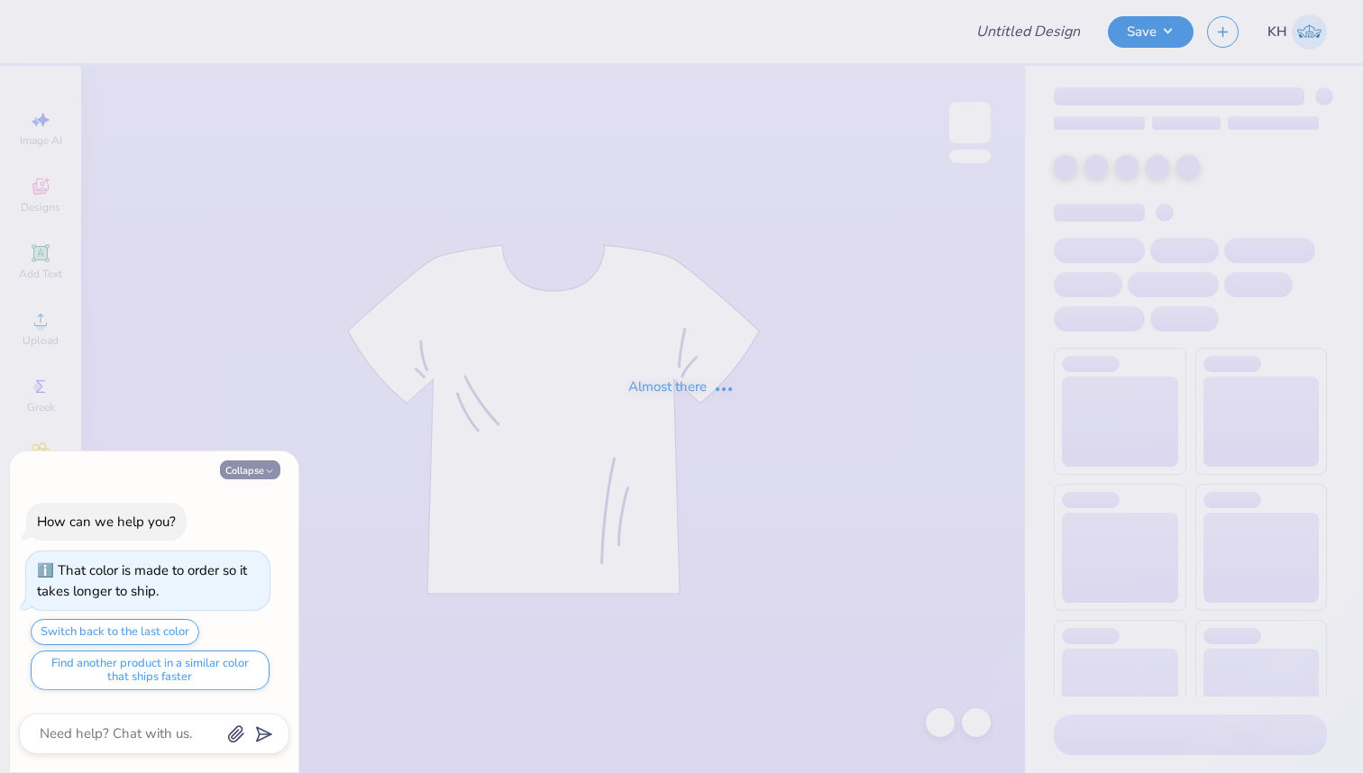
click at [256, 465] on button "Collapse" at bounding box center [250, 470] width 60 height 19
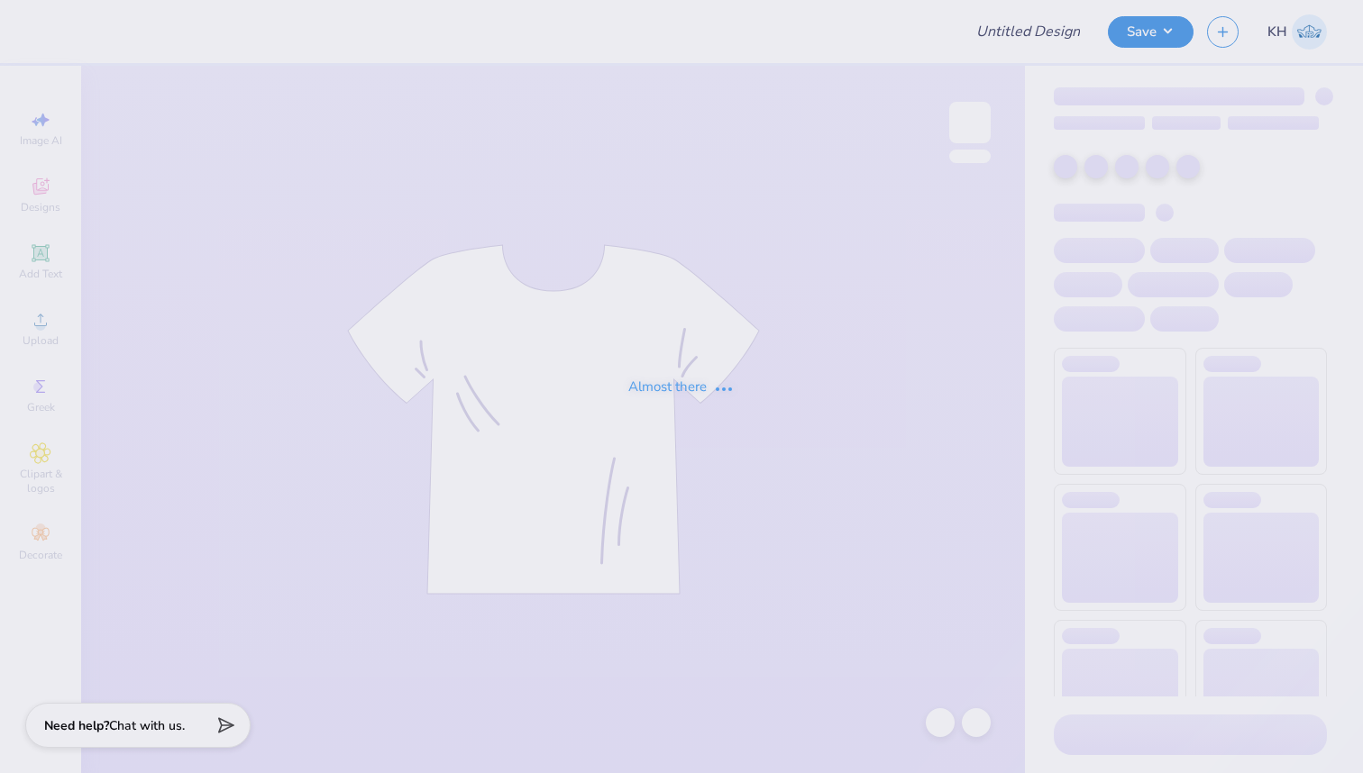
type textarea "x"
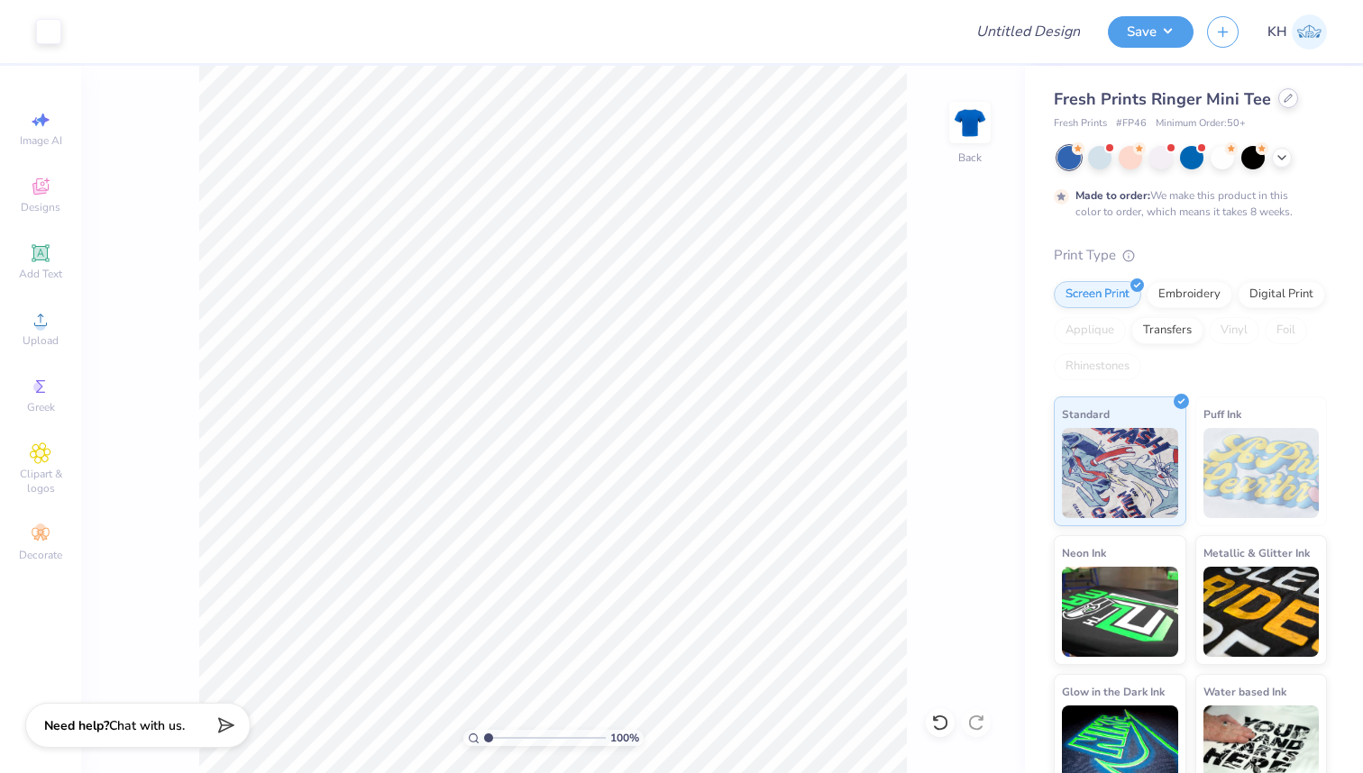
click at [1278, 104] on div at bounding box center [1288, 98] width 20 height 20
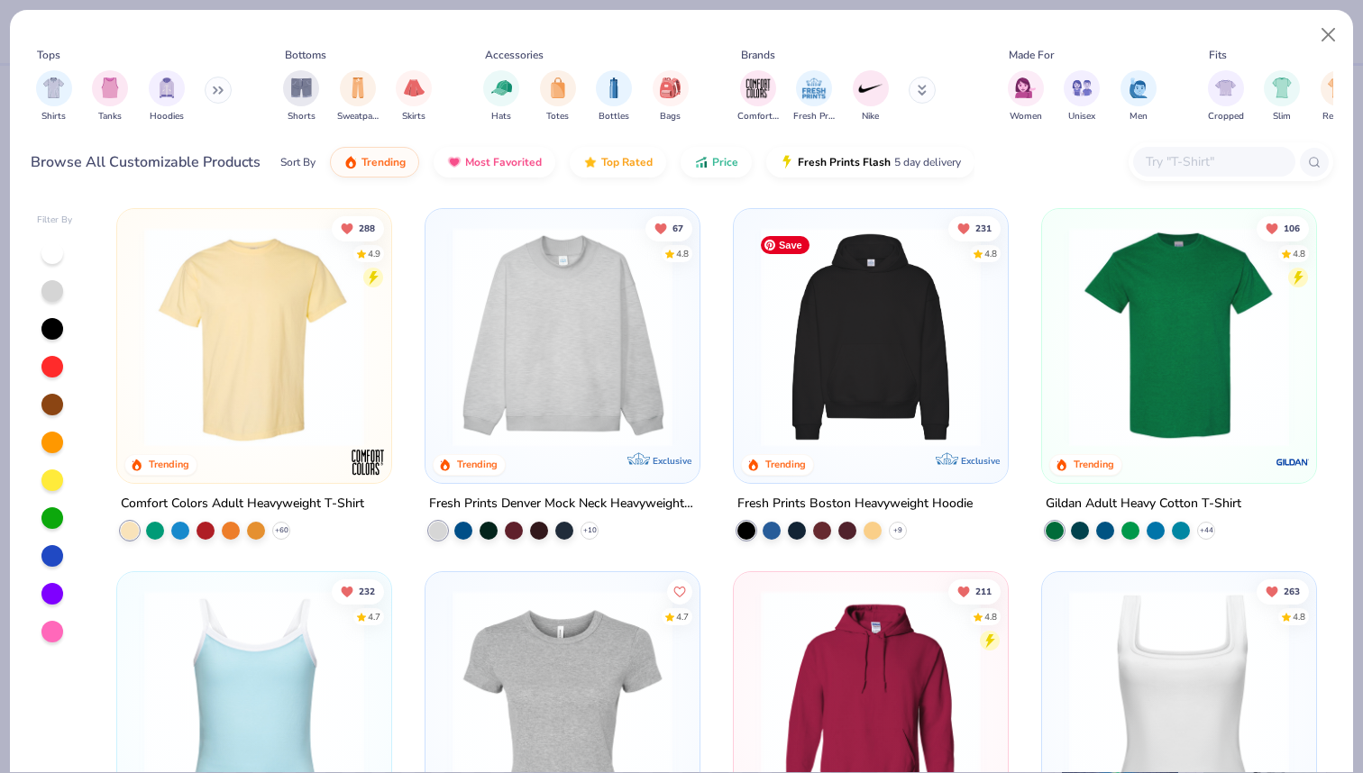
click at [839, 358] on img at bounding box center [871, 337] width 238 height 220
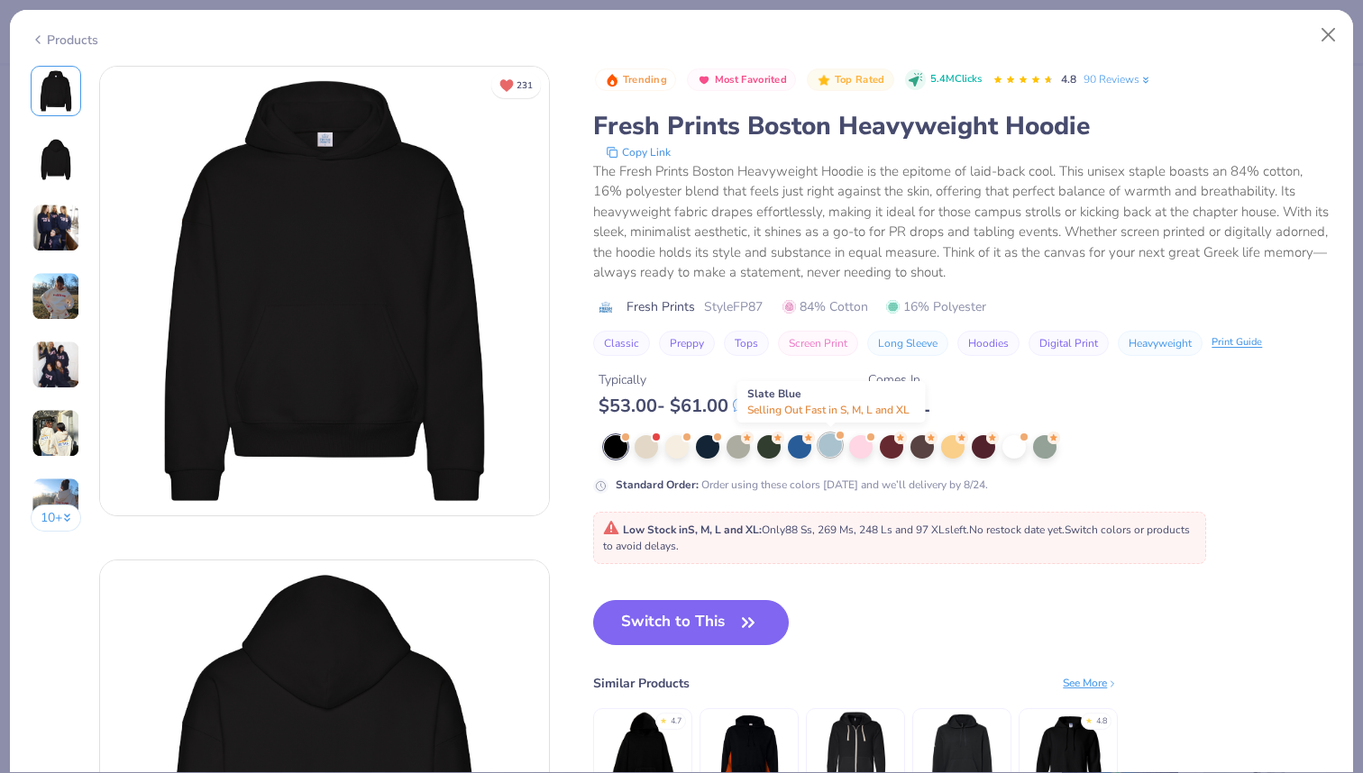
click at [835, 444] on div at bounding box center [829, 444] width 23 height 23
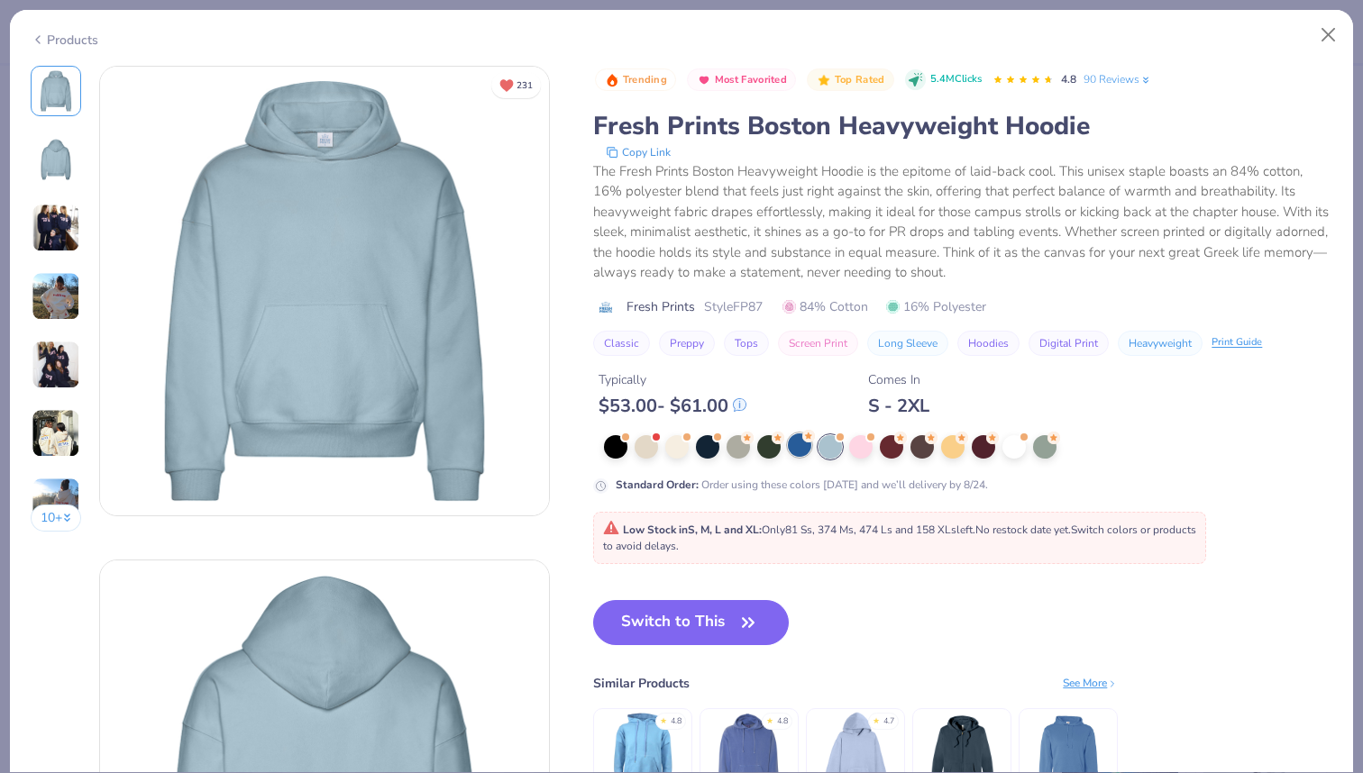
click at [799, 443] on div at bounding box center [799, 444] width 23 height 23
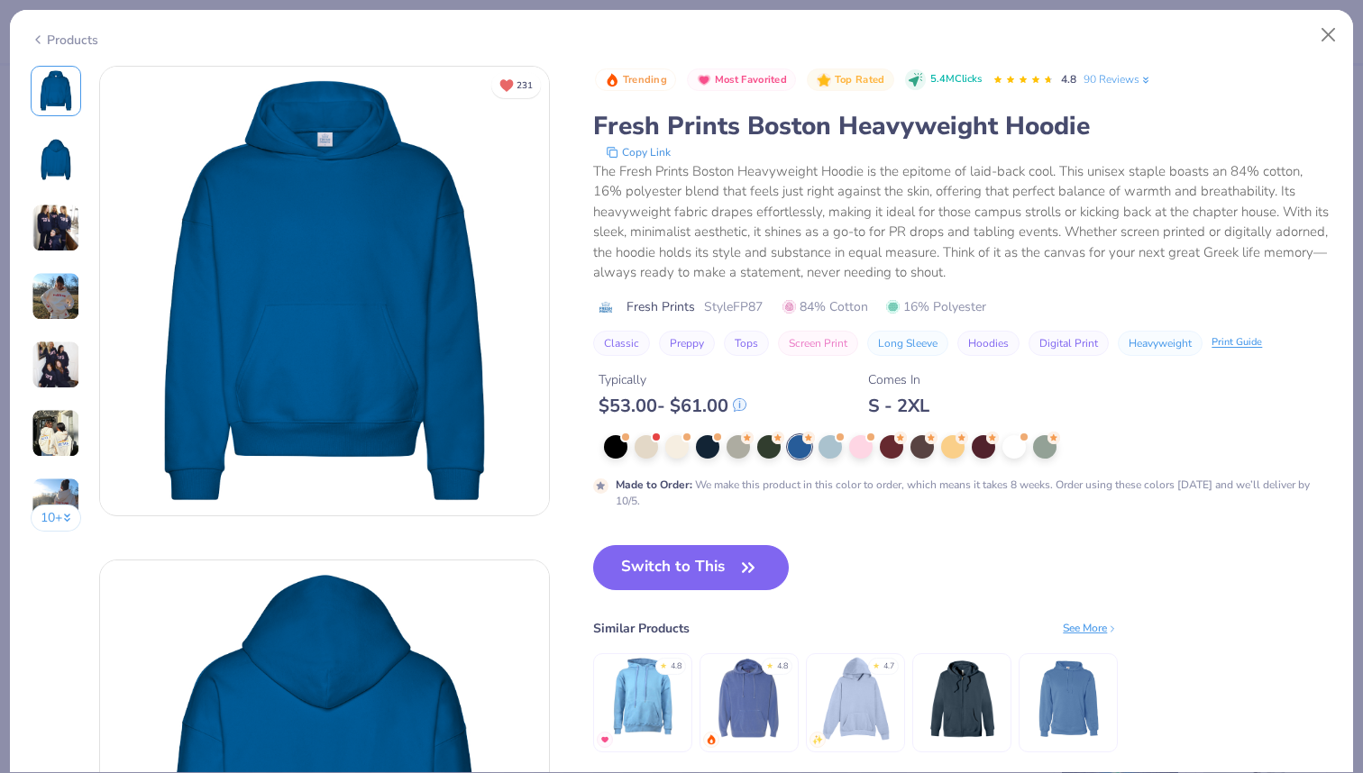
click at [47, 34] on div "Products" at bounding box center [65, 40] width 68 height 19
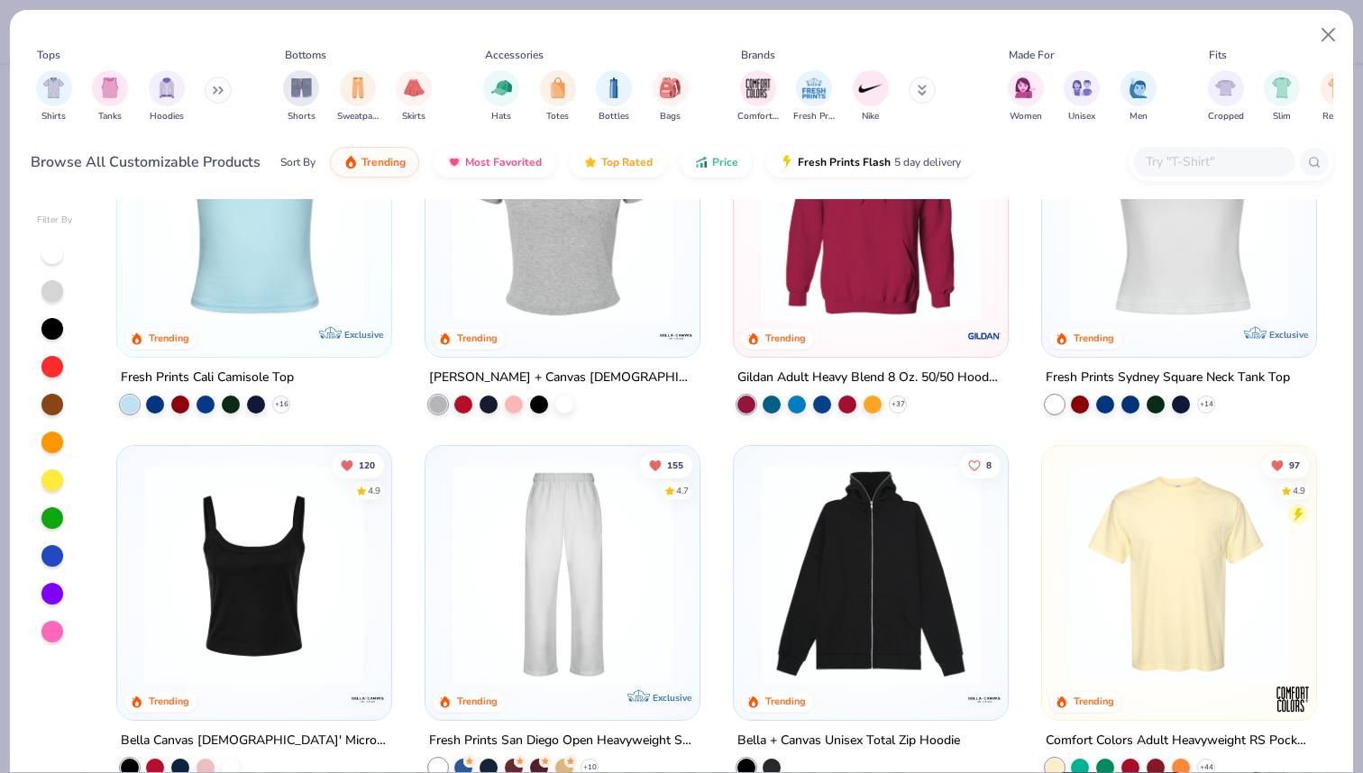
scroll to position [497, 0]
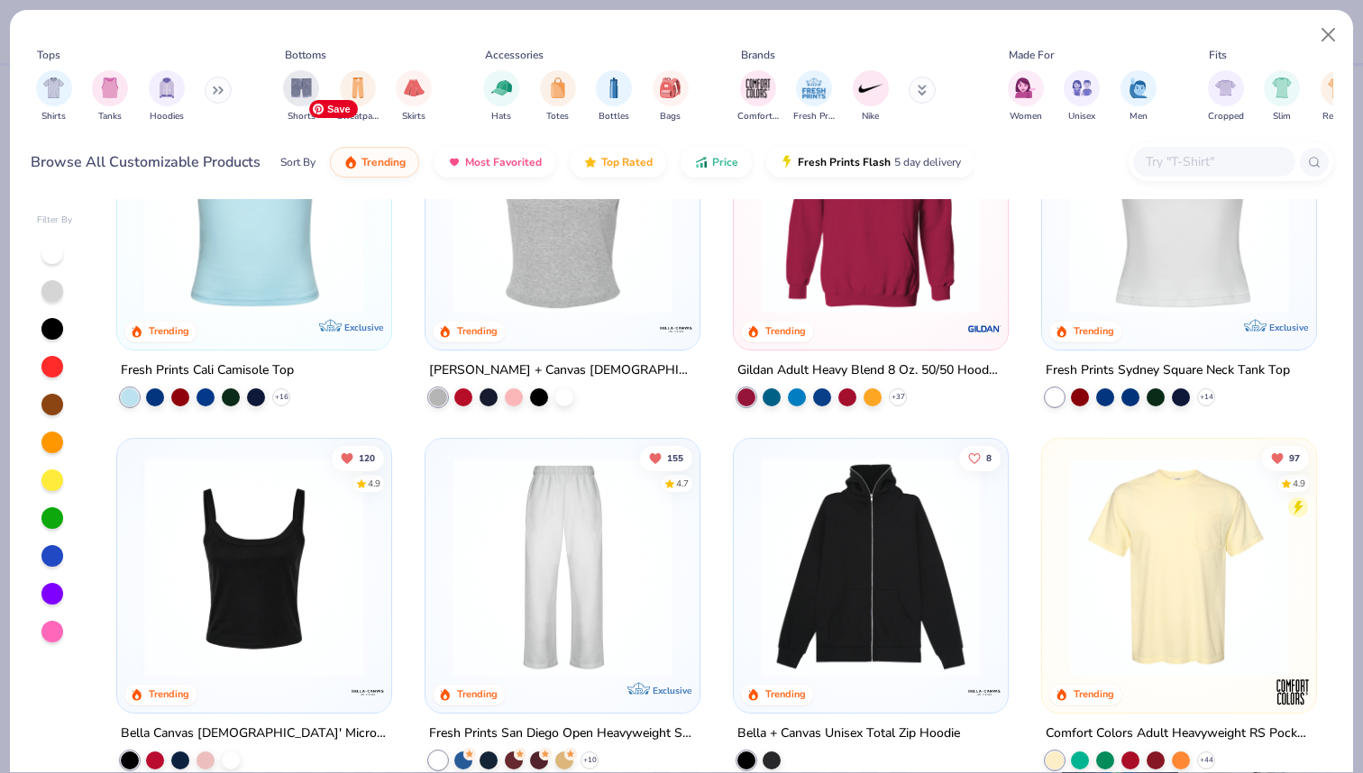
click at [290, 242] on img at bounding box center [254, 204] width 238 height 220
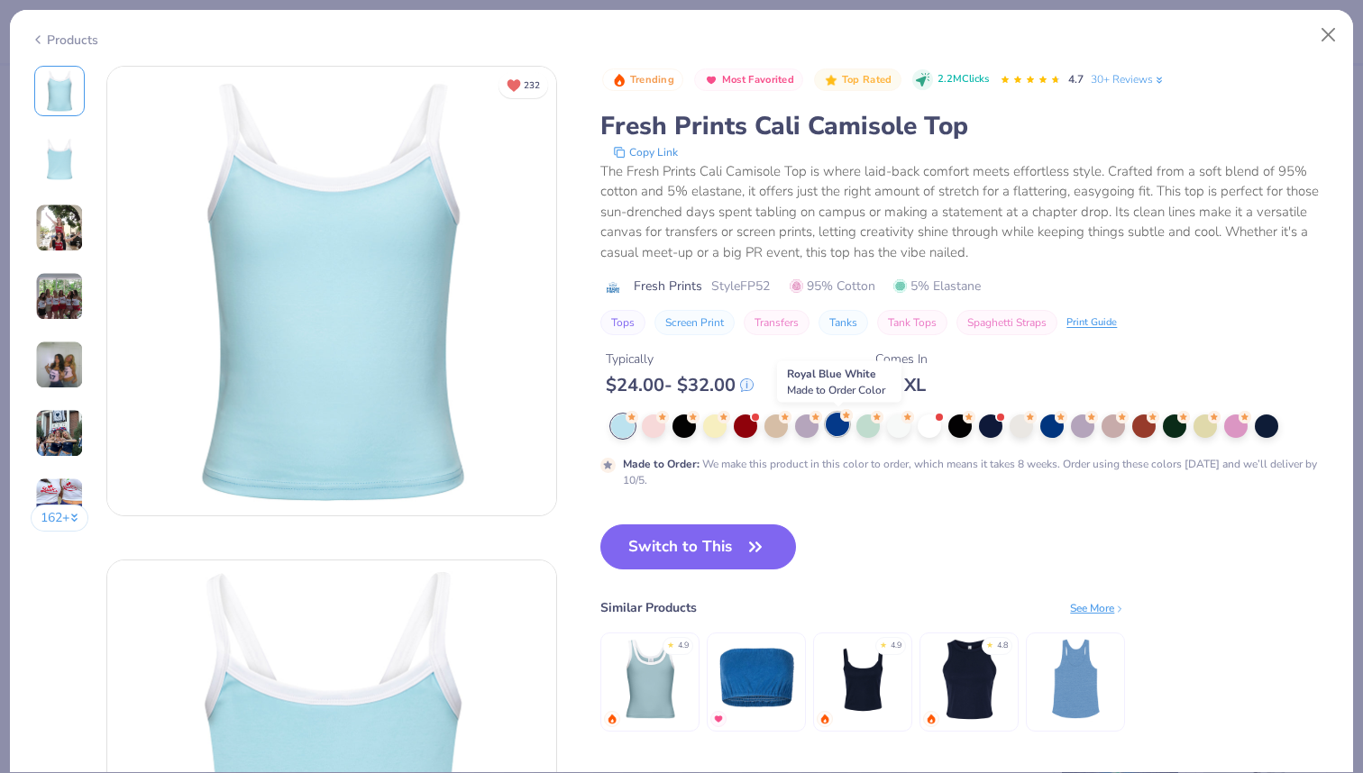
click at [833, 428] on div at bounding box center [837, 424] width 23 height 23
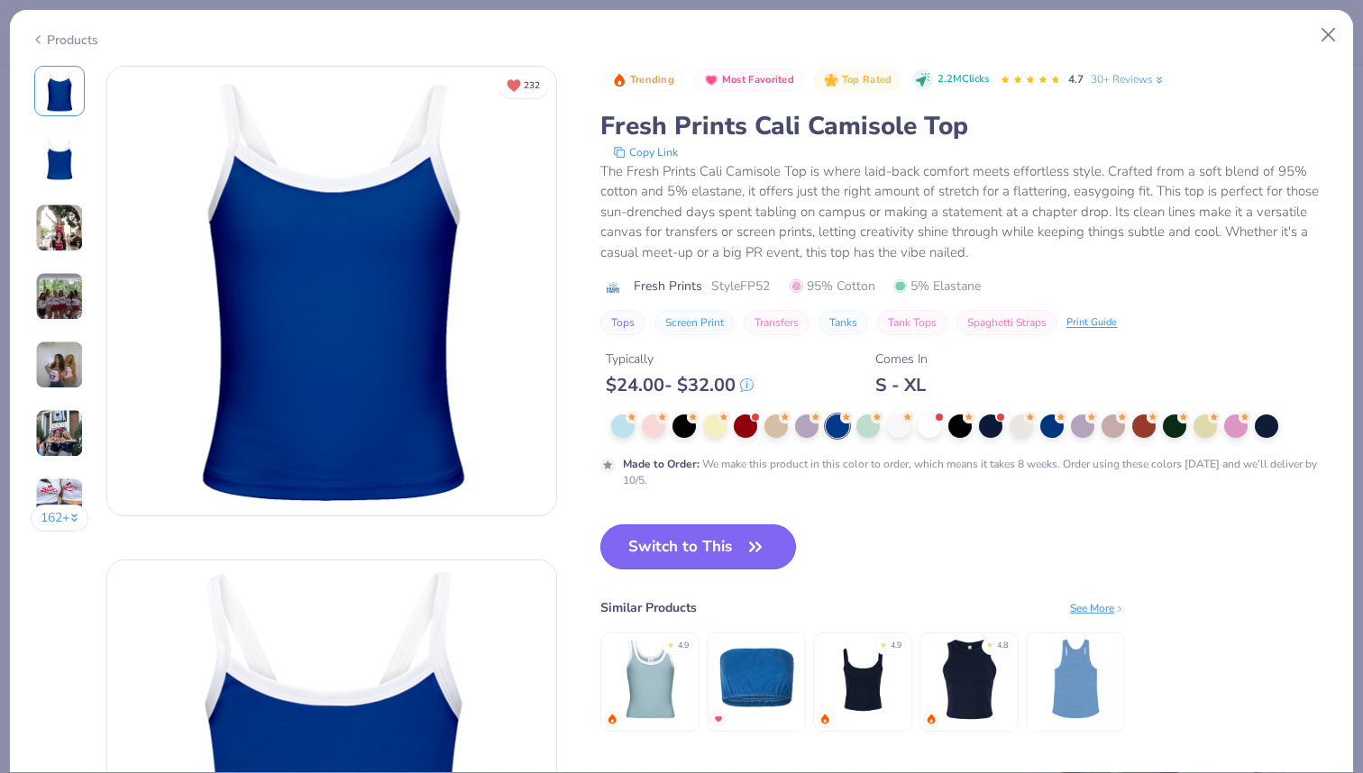
click at [771, 549] on button "Switch to This" at bounding box center [698, 547] width 196 height 45
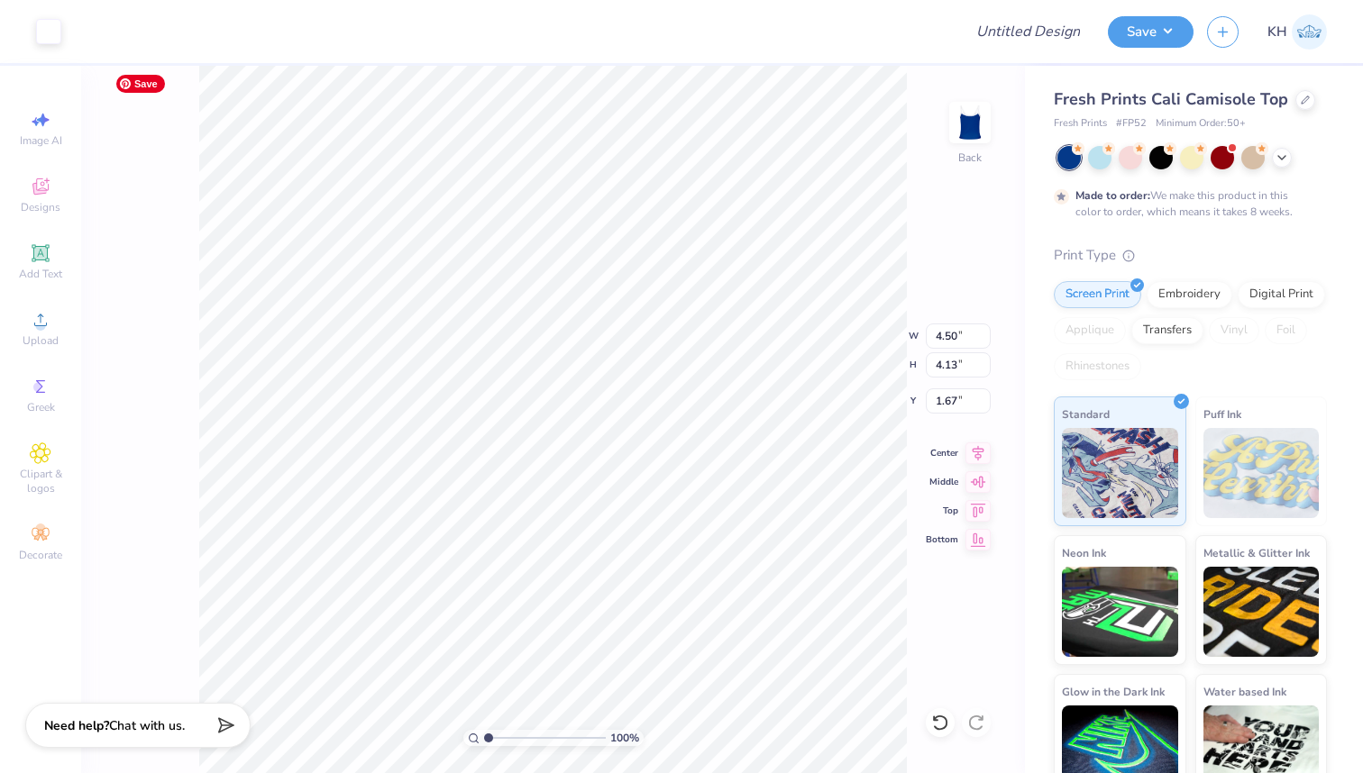
type input "1.67"
click at [973, 464] on div "100 % Back W 4.50 4.50 " H 4.13 4.13 " Y 1.67 1.67 " Center Middle Top Bottom" at bounding box center [553, 419] width 944 height 707
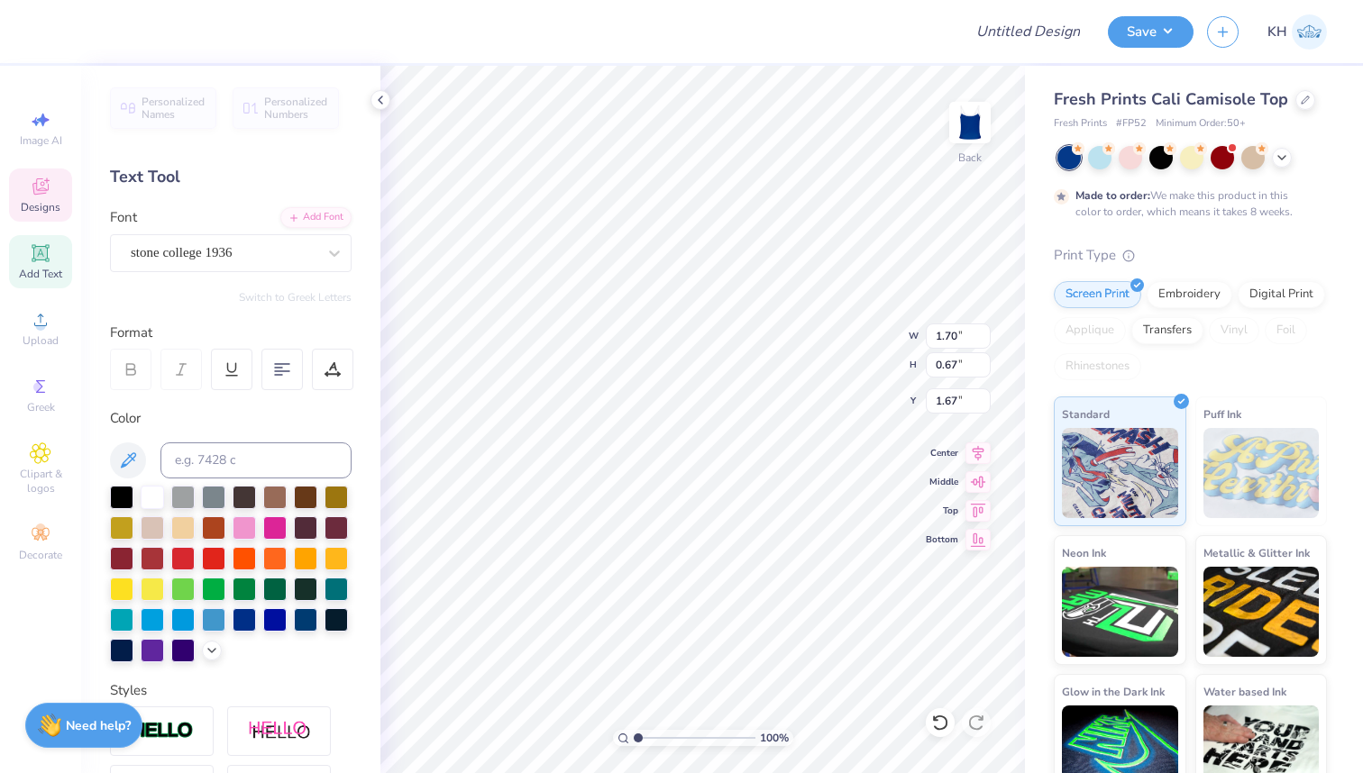
type textarea "C"
type textarea "Briar"
click at [938, 724] on icon at bounding box center [940, 723] width 18 height 18
type input "6.33"
type textarea "Hockey"
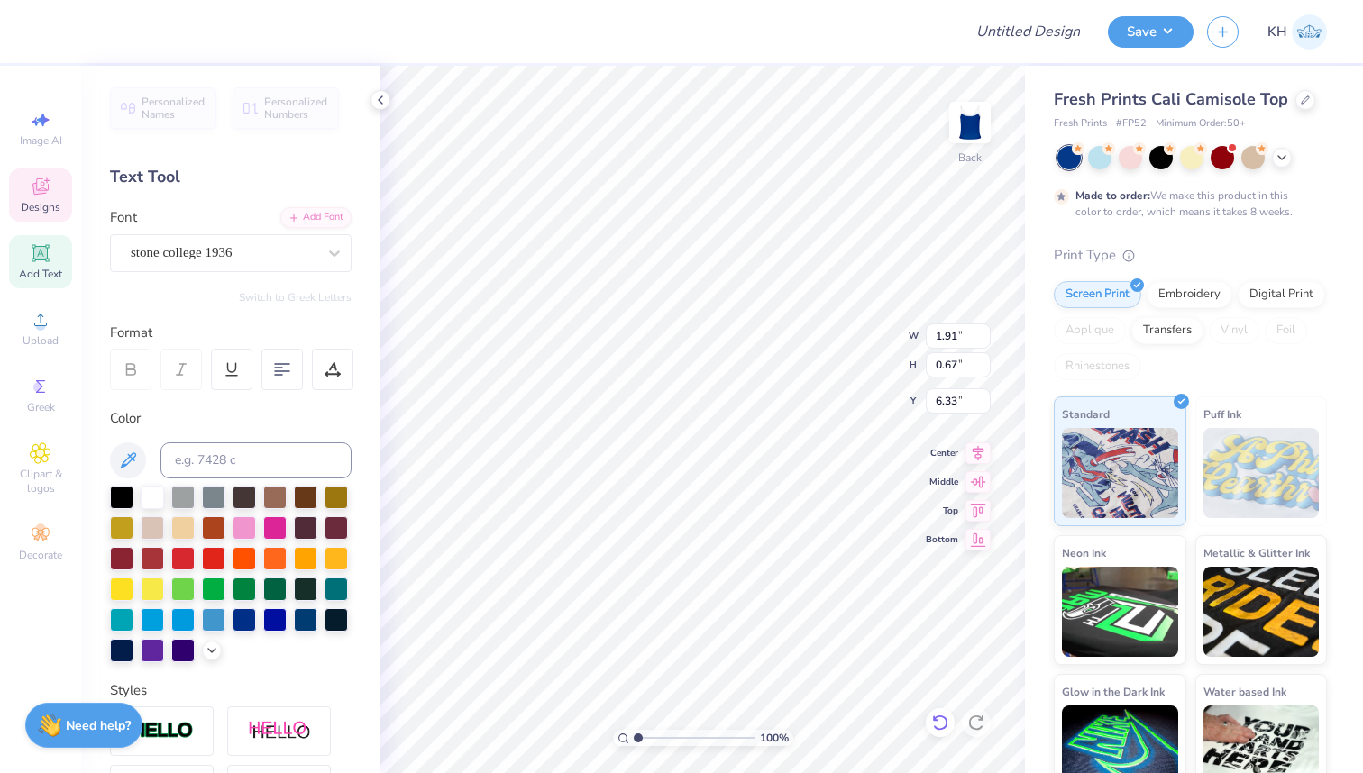
scroll to position [0, 1]
type input "4.33"
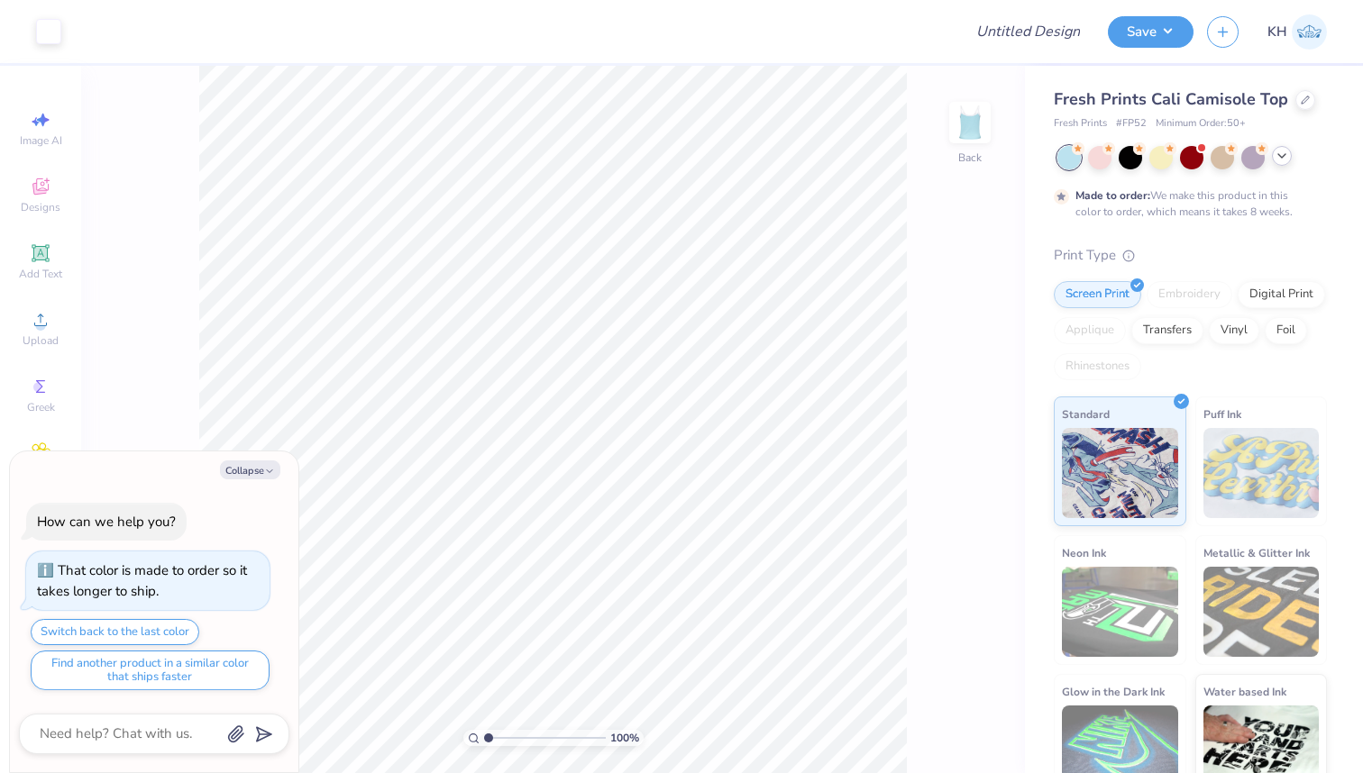
click at [1284, 155] on icon at bounding box center [1281, 156] width 14 height 14
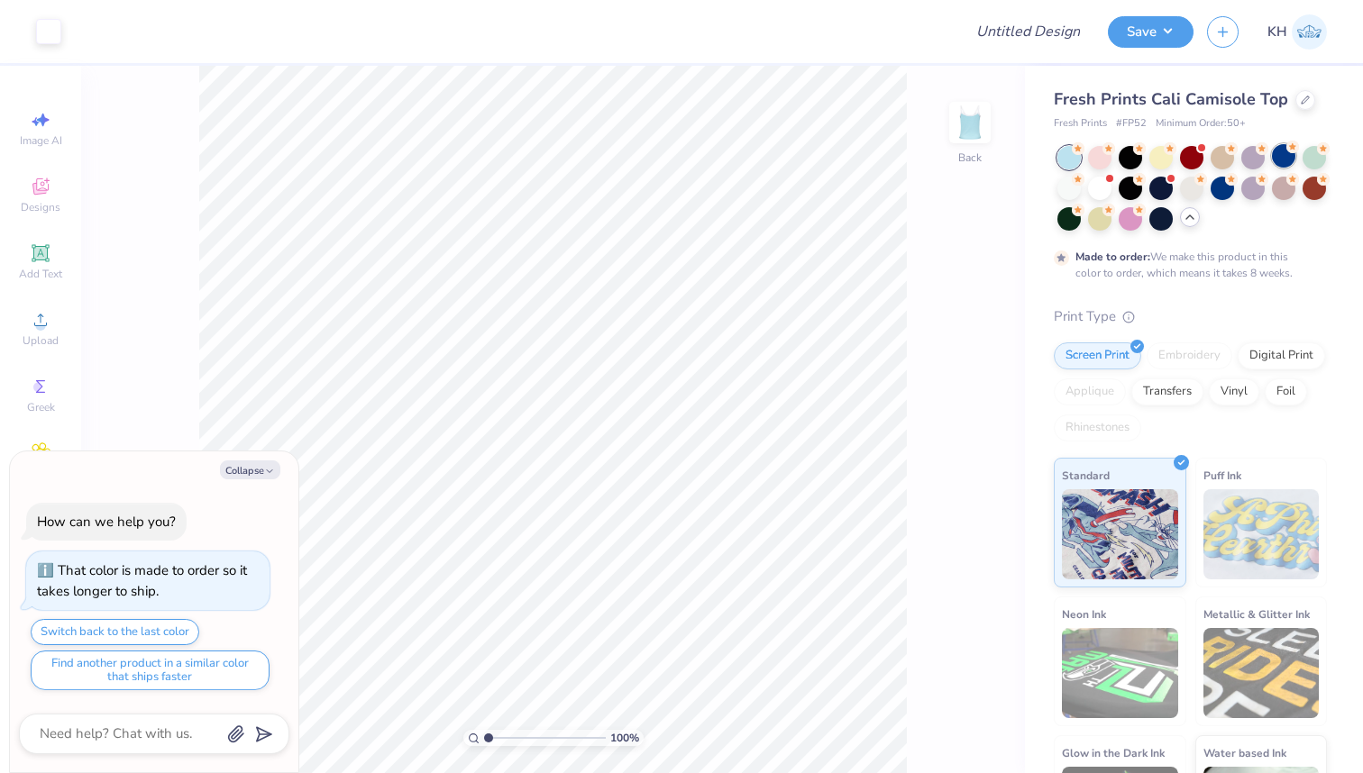
click at [1277, 156] on div at bounding box center [1283, 155] width 23 height 23
click at [1224, 190] on div at bounding box center [1221, 186] width 23 height 23
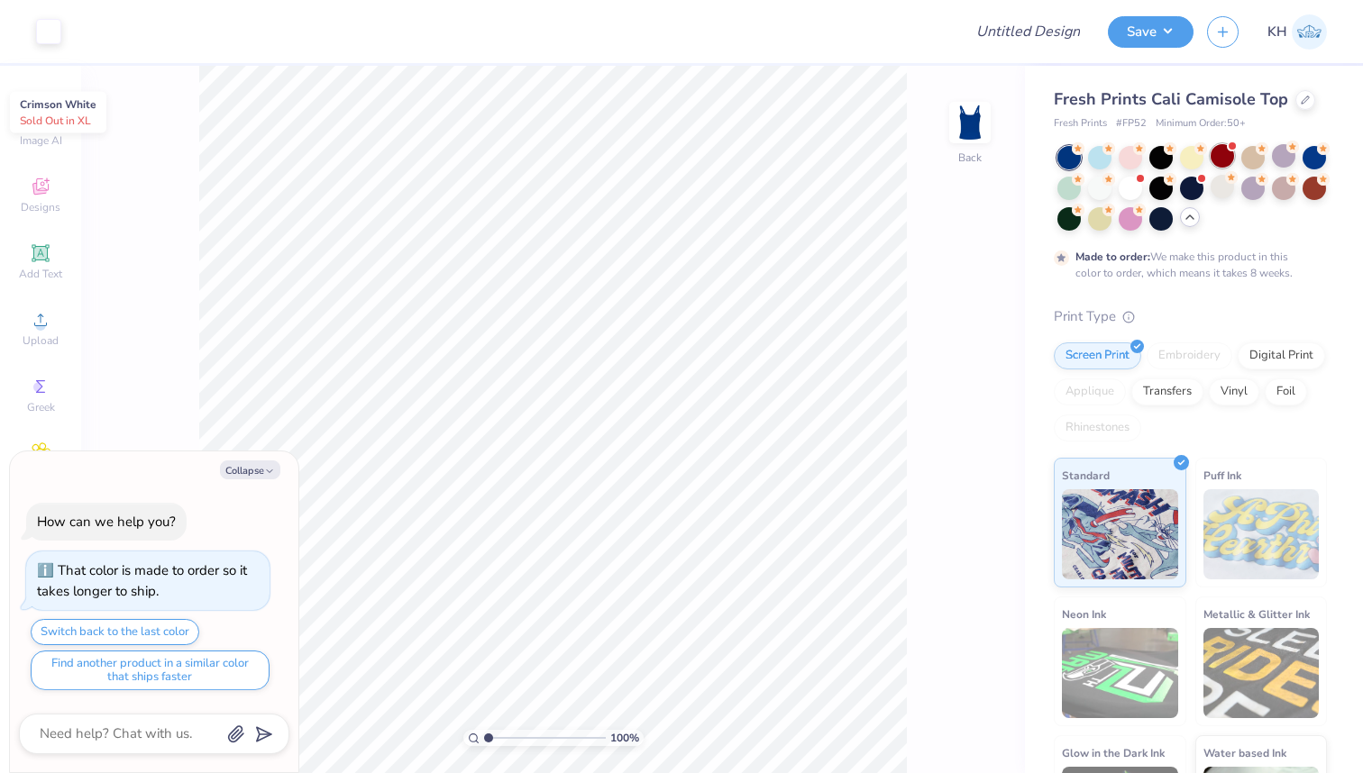
click at [1220, 157] on div at bounding box center [1221, 155] width 23 height 23
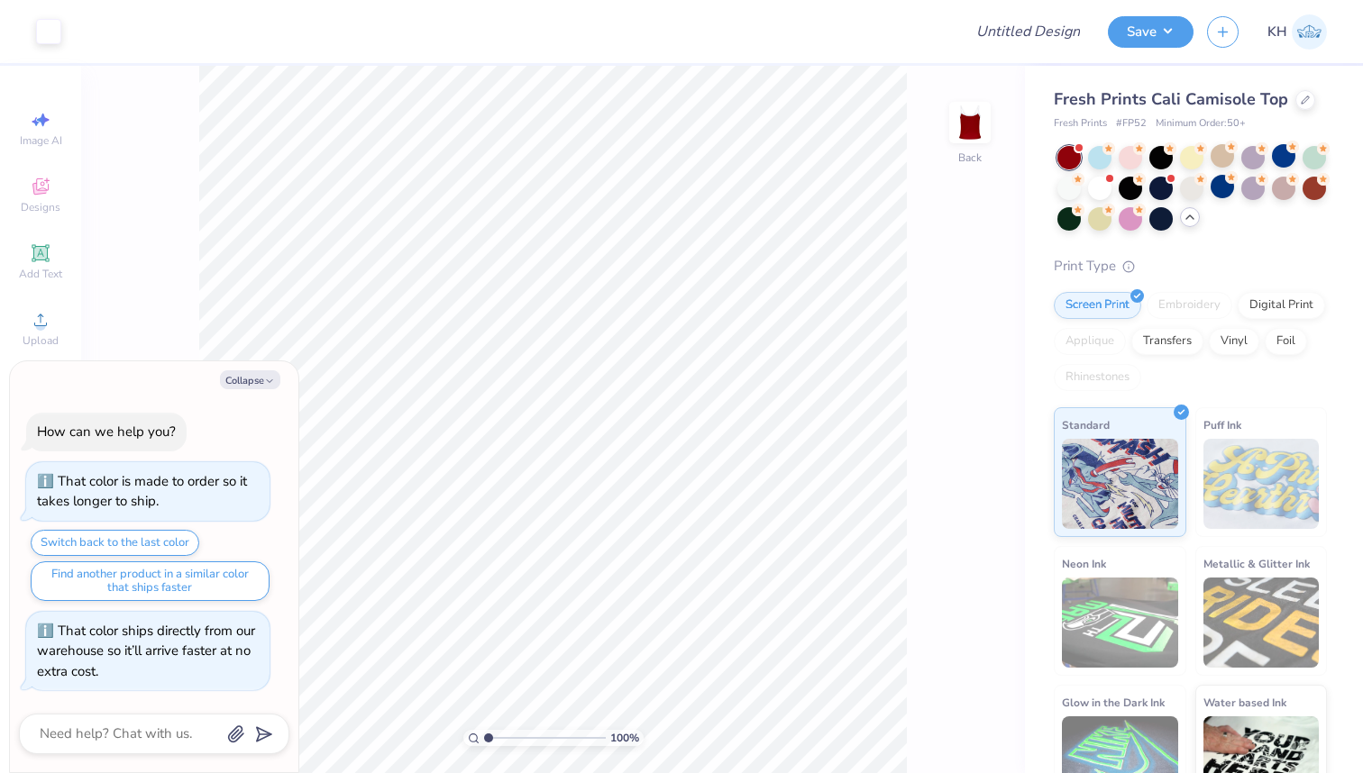
scroll to position [145, 0]
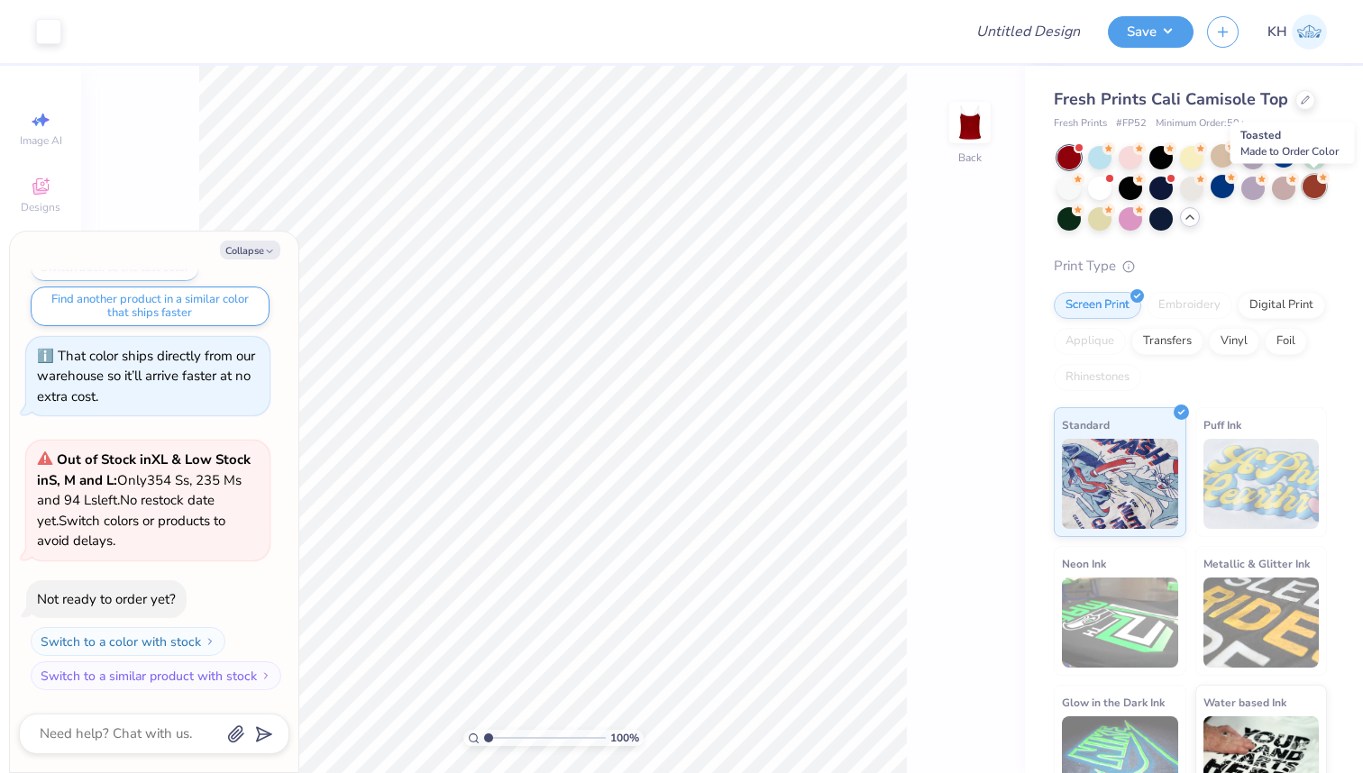
click at [1312, 192] on div at bounding box center [1313, 186] width 23 height 23
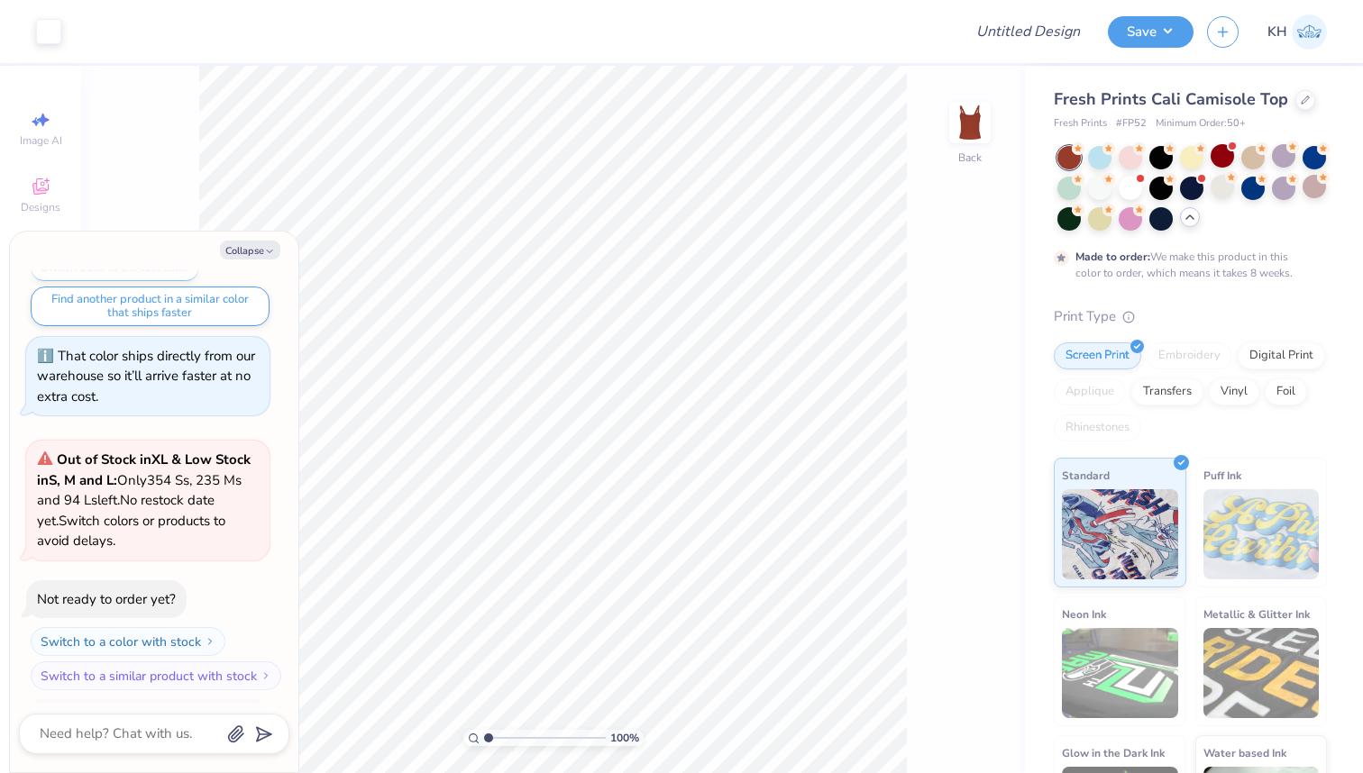
scroll to position [295, 0]
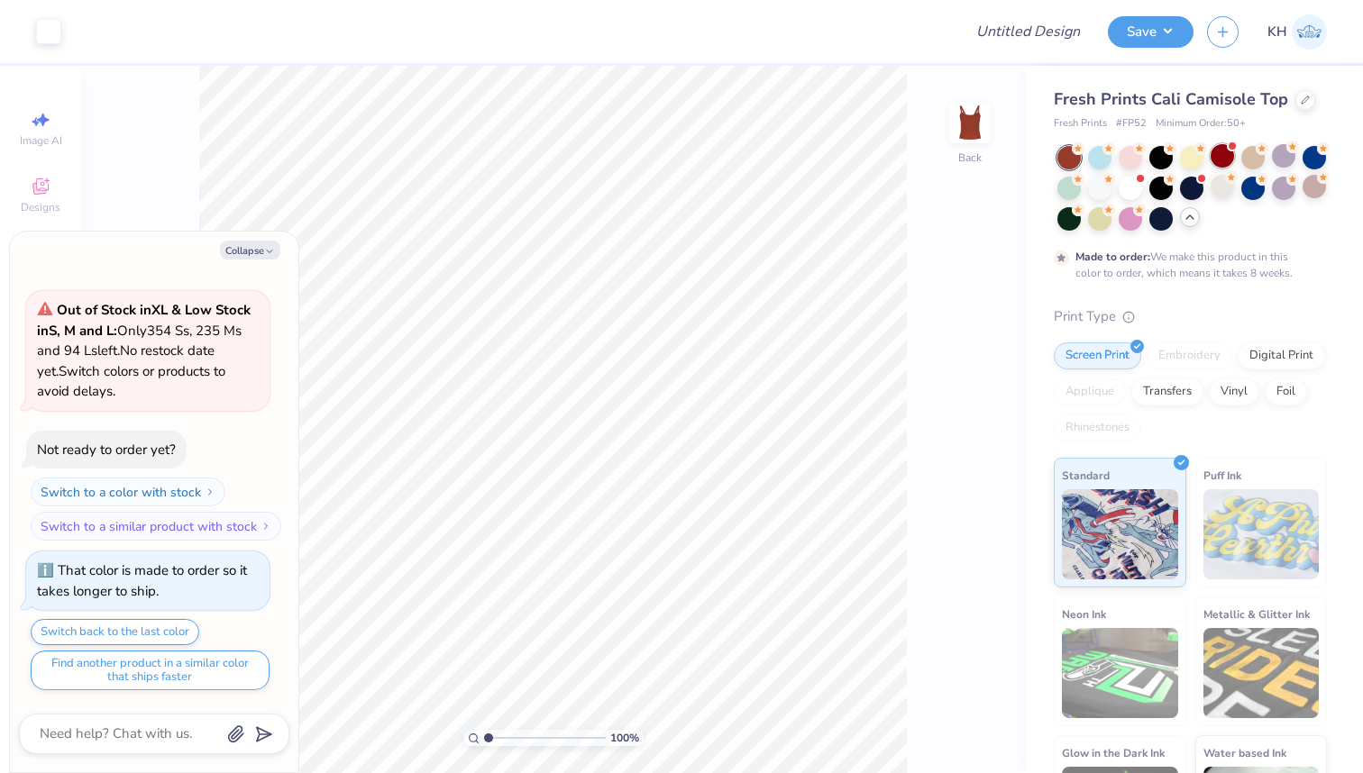
click at [1225, 158] on div at bounding box center [1221, 155] width 23 height 23
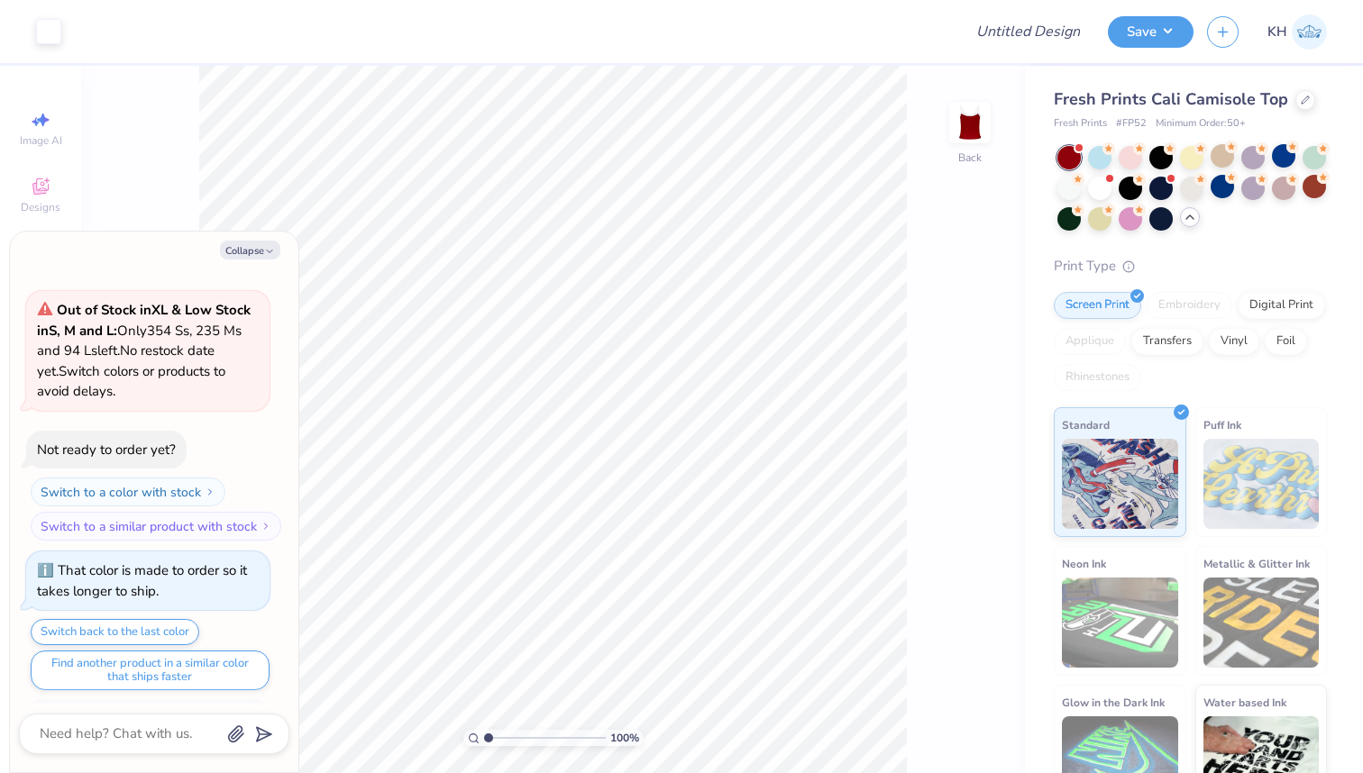
scroll to position [659, 0]
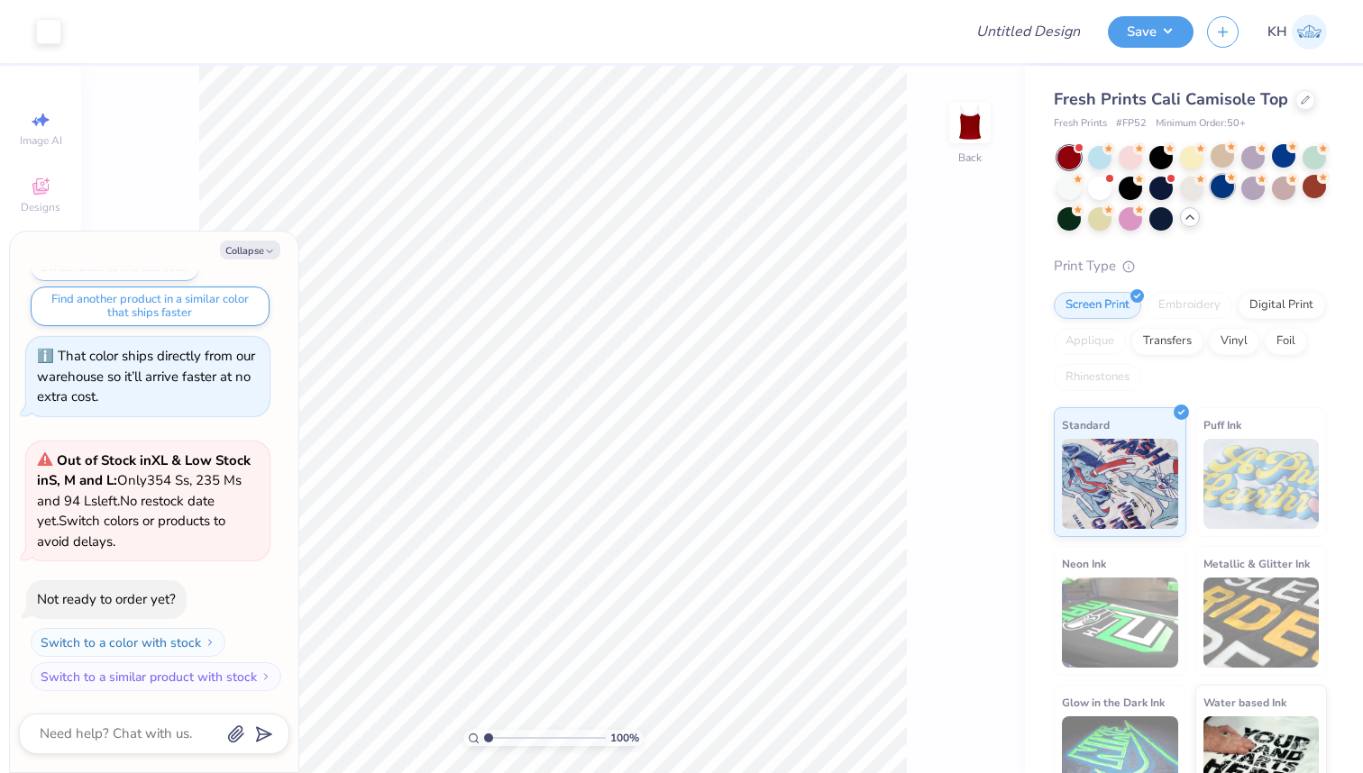
click at [1219, 193] on div at bounding box center [1221, 186] width 23 height 23
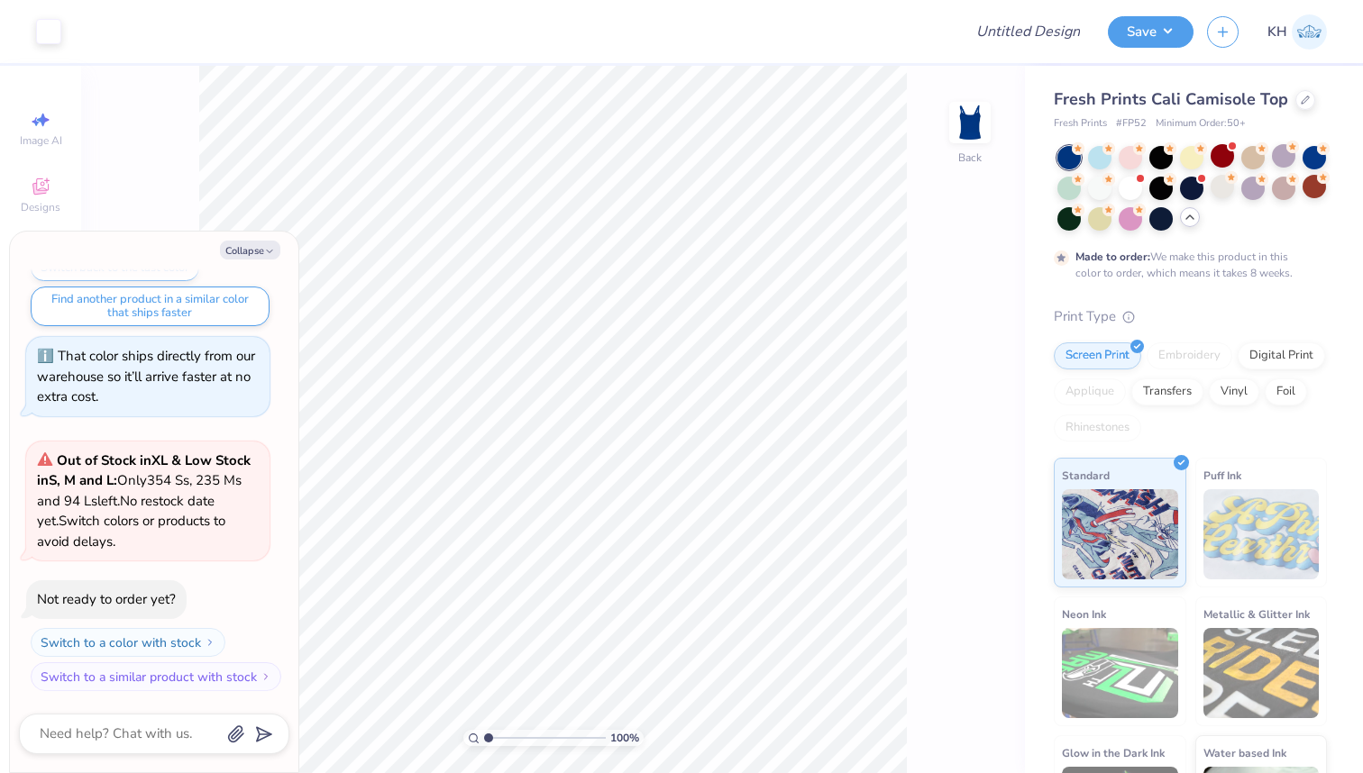
scroll to position [808, 0]
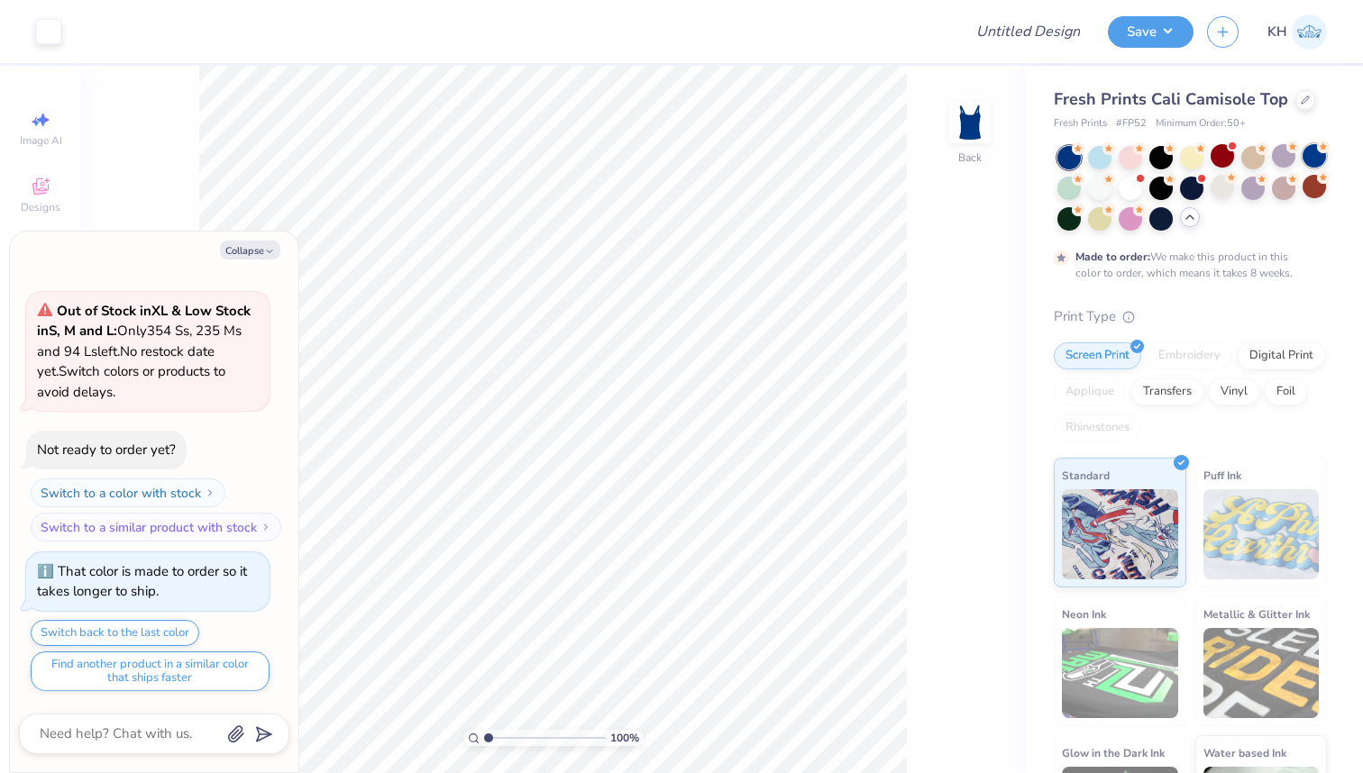
click at [1311, 163] on div at bounding box center [1313, 155] width 23 height 23
click at [940, 727] on icon at bounding box center [940, 723] width 18 height 18
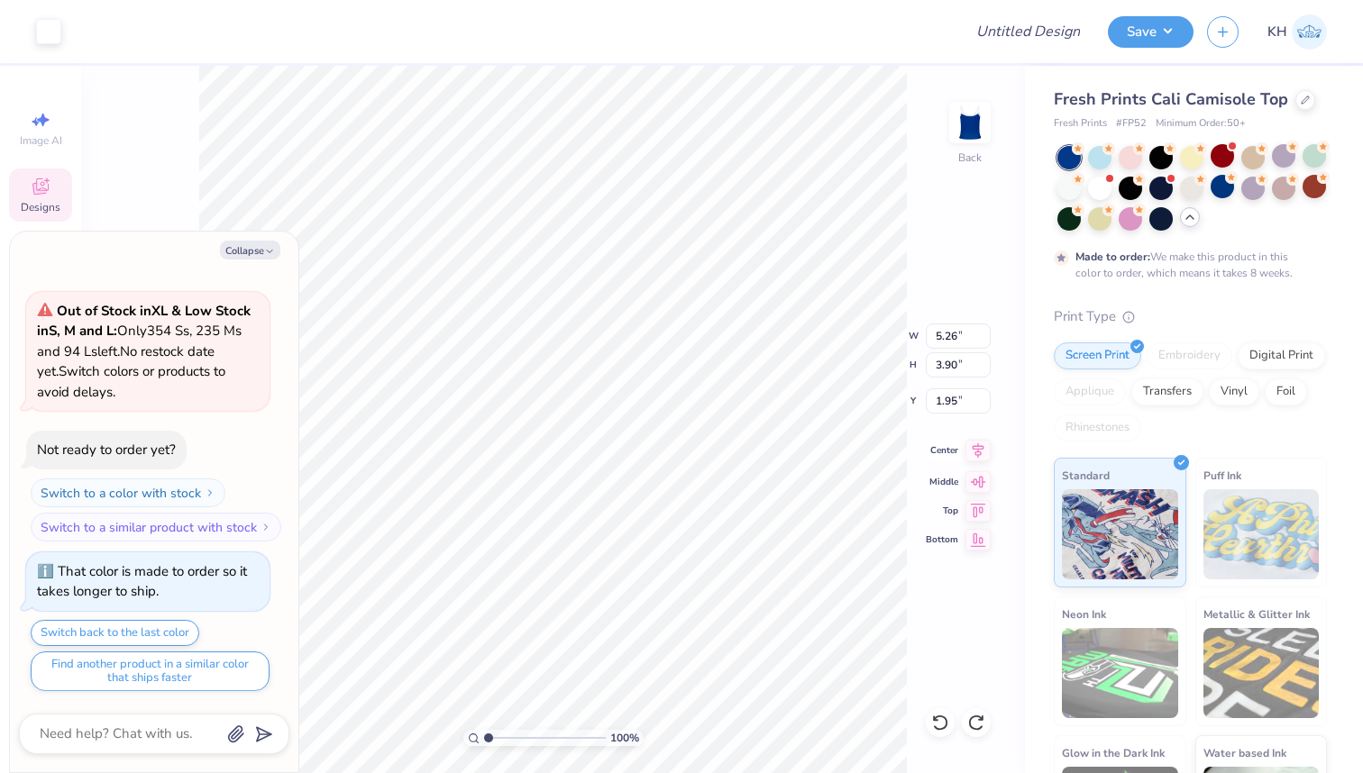
click at [978, 452] on icon at bounding box center [977, 451] width 25 height 22
click at [977, 451] on icon at bounding box center [978, 450] width 12 height 15
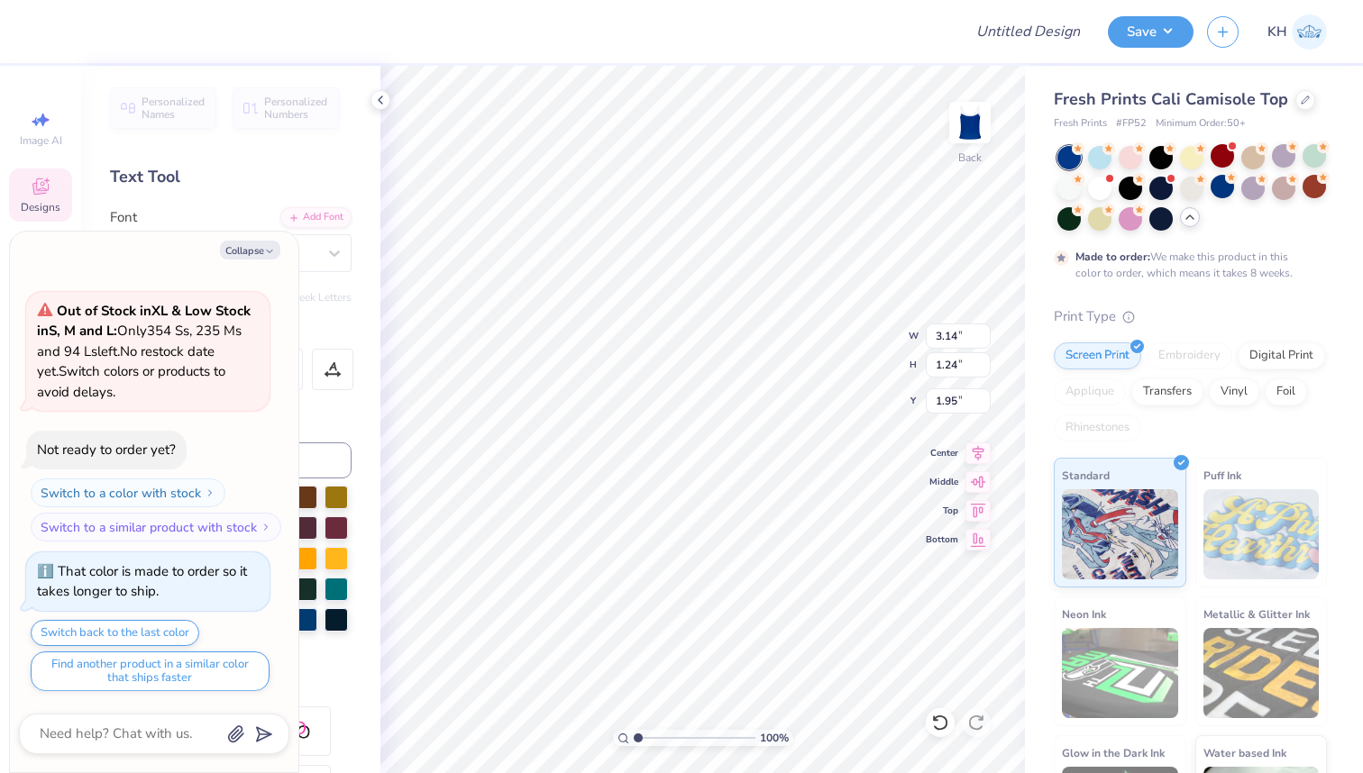
type textarea "x"
type textarea "AG"
type textarea "x"
type textarea "A"
type textarea "x"
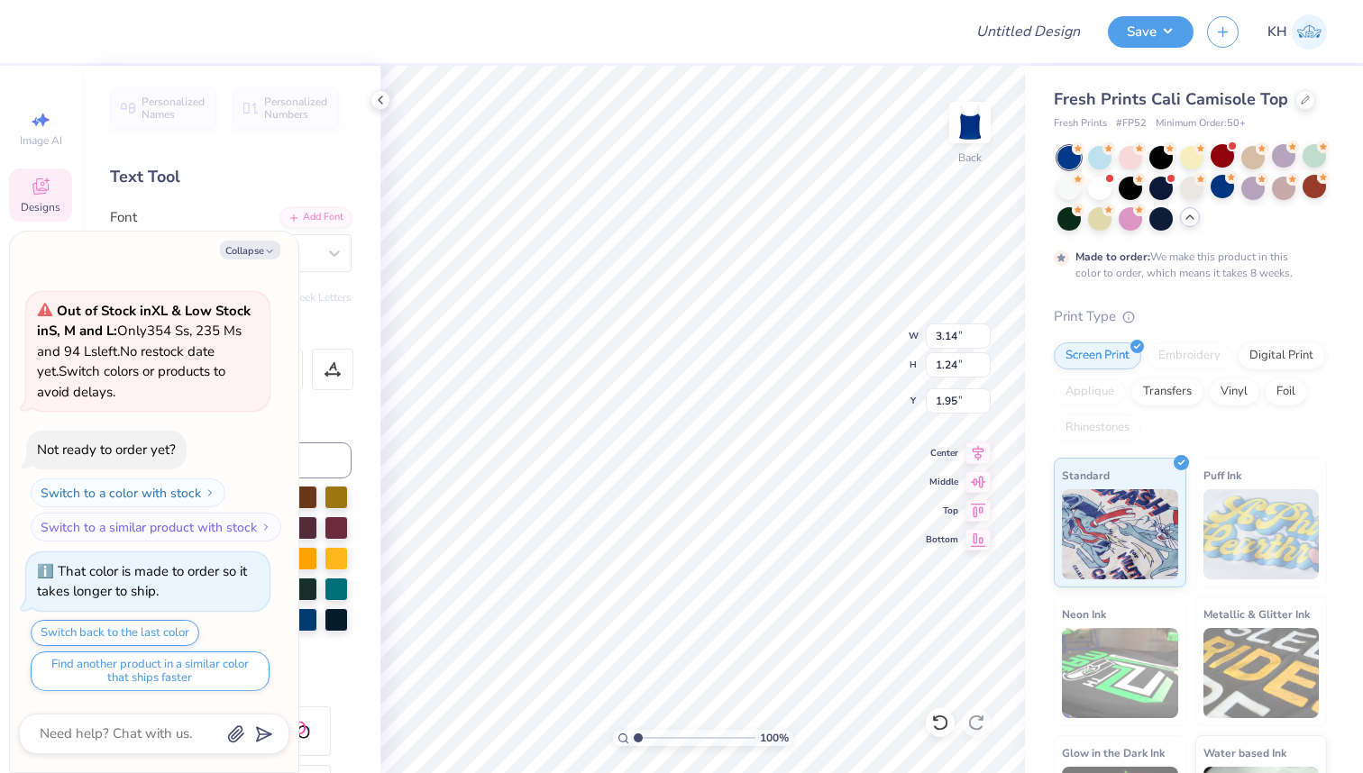
type textarea "x"
type textarea "B"
type textarea "x"
type textarea "Br"
type textarea "x"
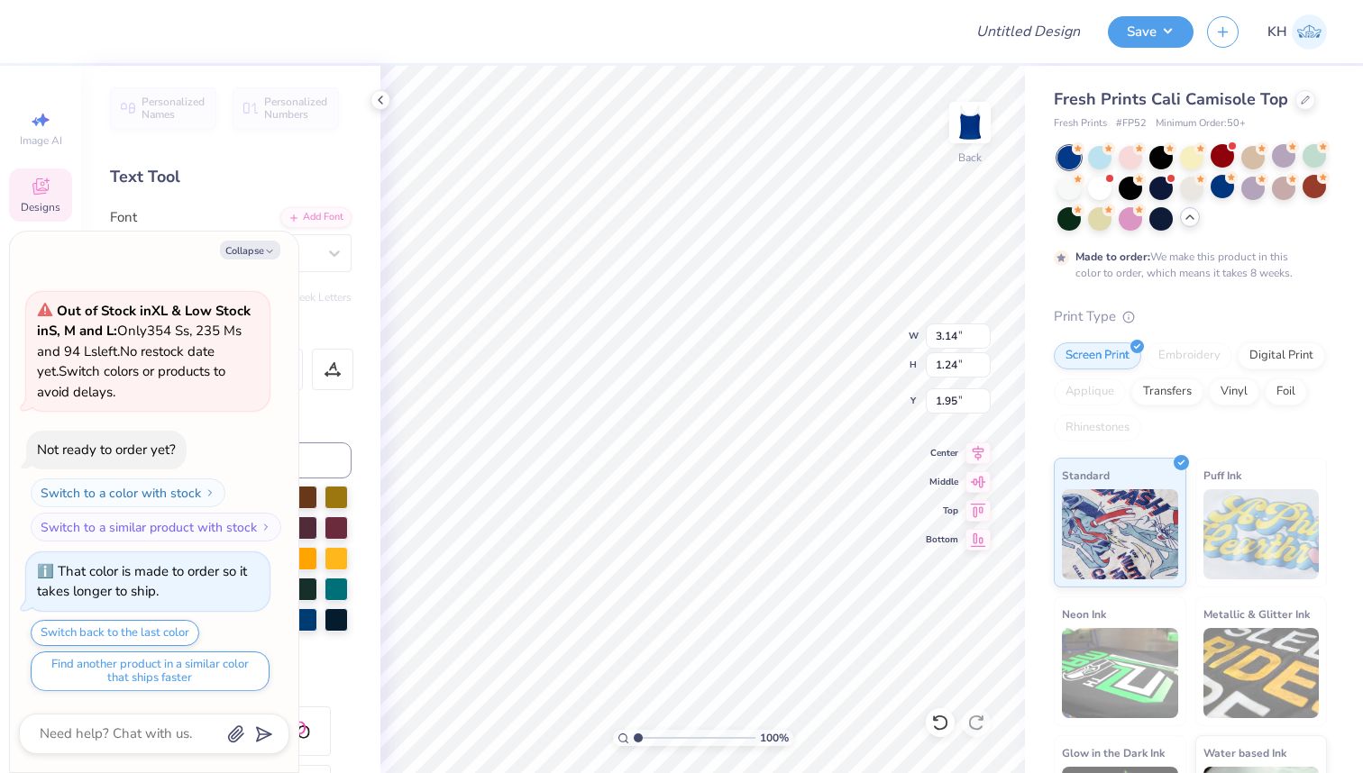
type textarea "B"
type textarea "x"
type textarea "BR"
type textarea "x"
type textarea "BRI"
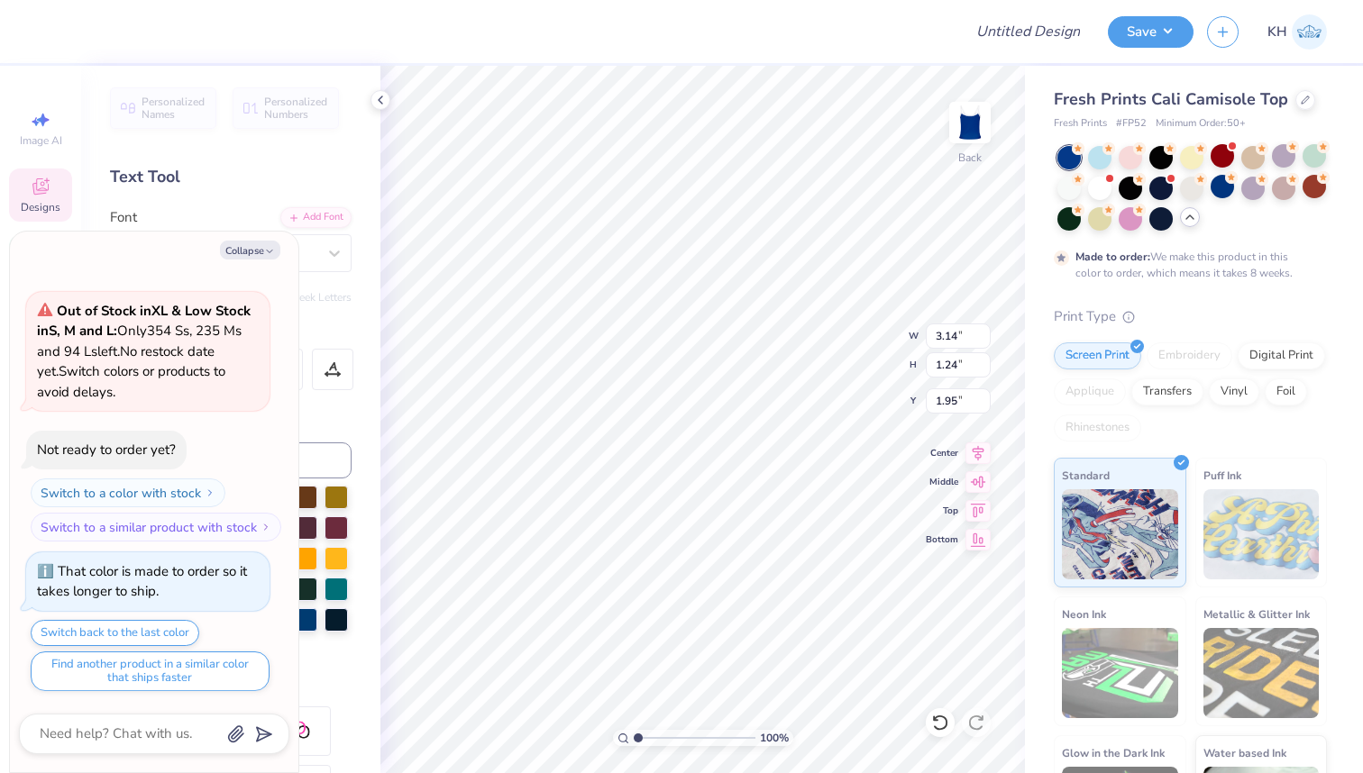
type textarea "x"
type textarea "BRIA"
type textarea "x"
type textarea "BRIAR"
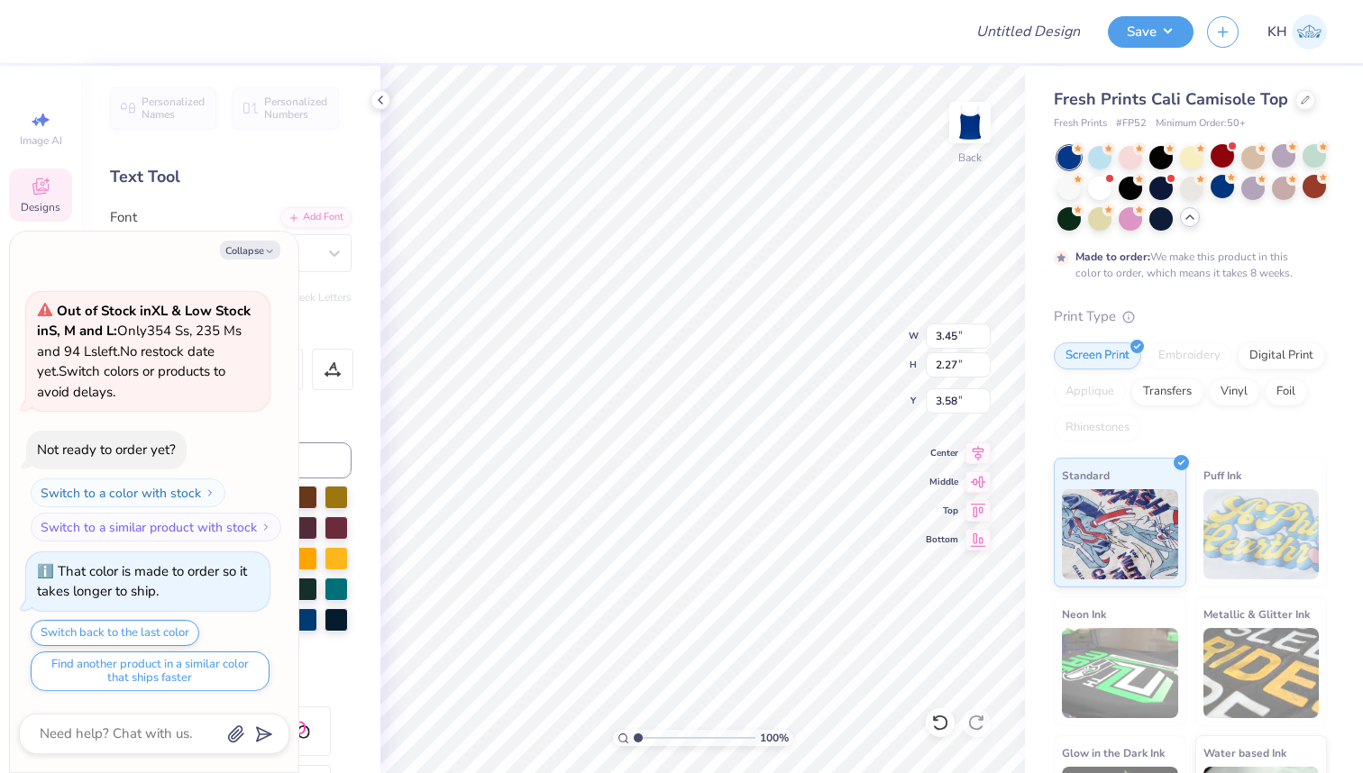
type textarea "x"
type textarea "4"
type textarea "x"
type textarea "44"
click at [978, 455] on icon at bounding box center [978, 450] width 12 height 15
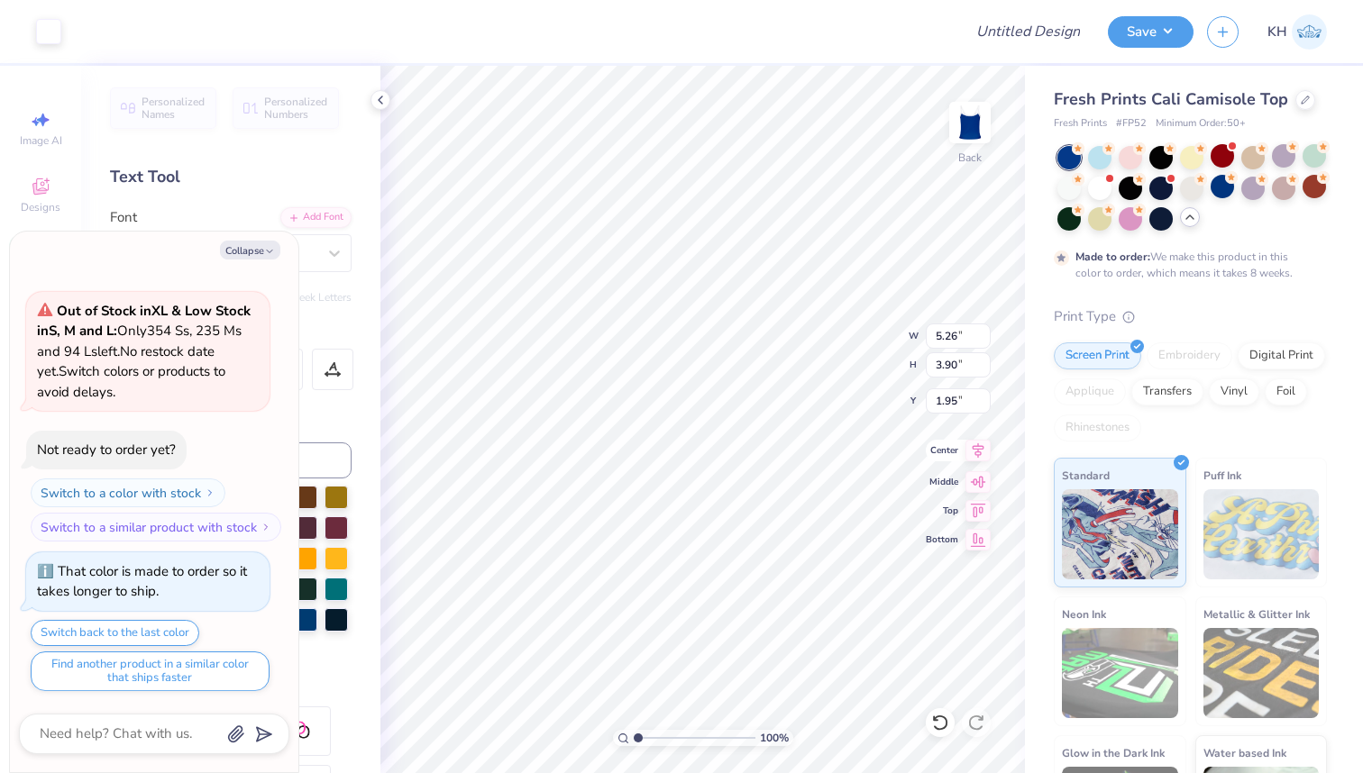
click at [975, 449] on icon at bounding box center [978, 450] width 12 height 15
click at [375, 96] on icon at bounding box center [380, 100] width 14 height 14
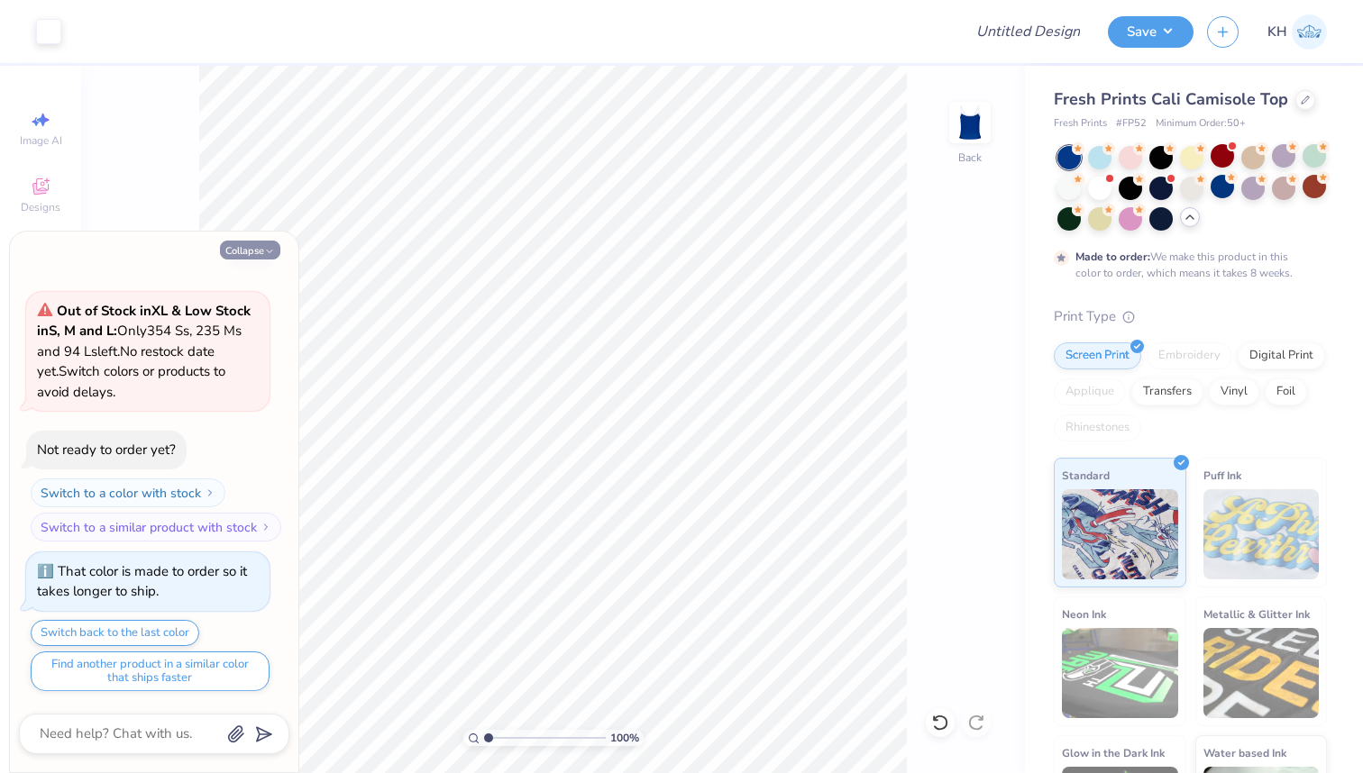
click at [251, 258] on button "Collapse" at bounding box center [250, 250] width 60 height 19
type textarea "x"
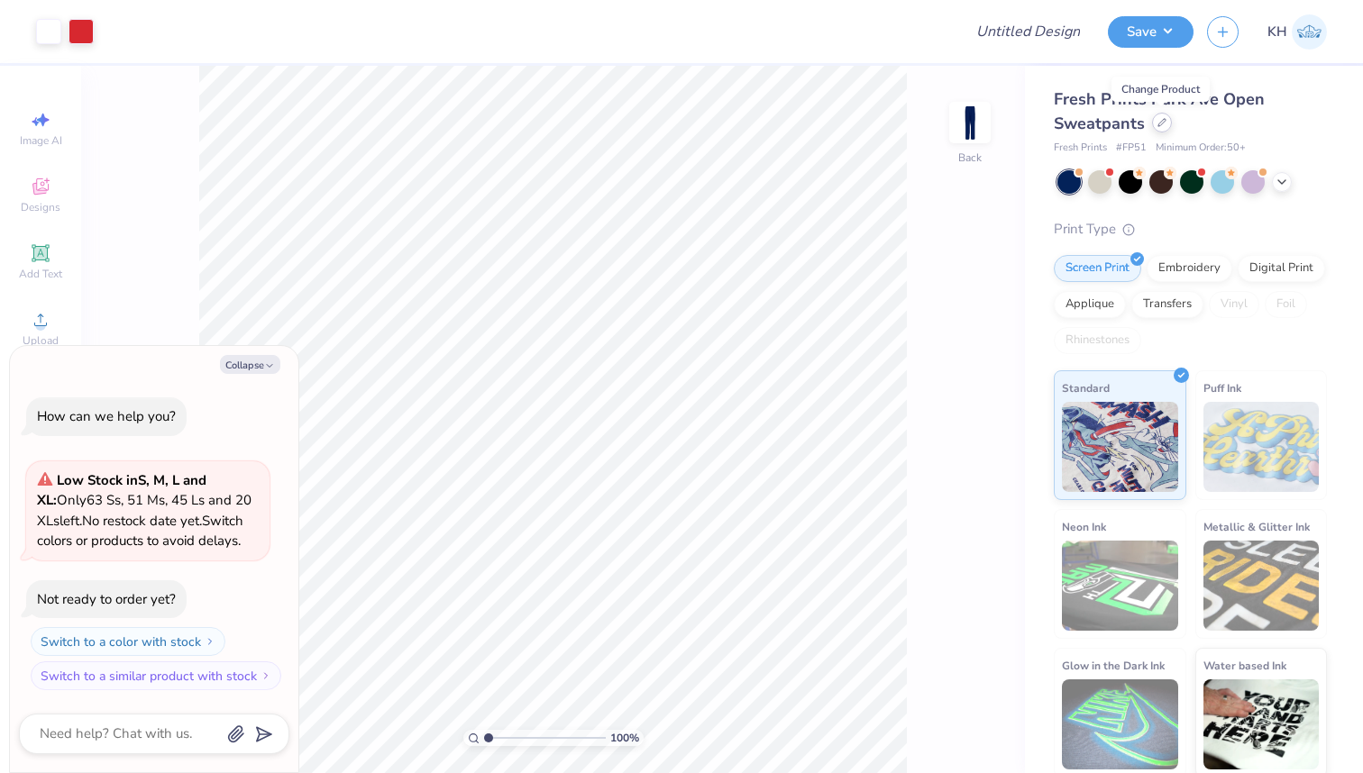
click at [1162, 127] on div at bounding box center [1162, 123] width 20 height 20
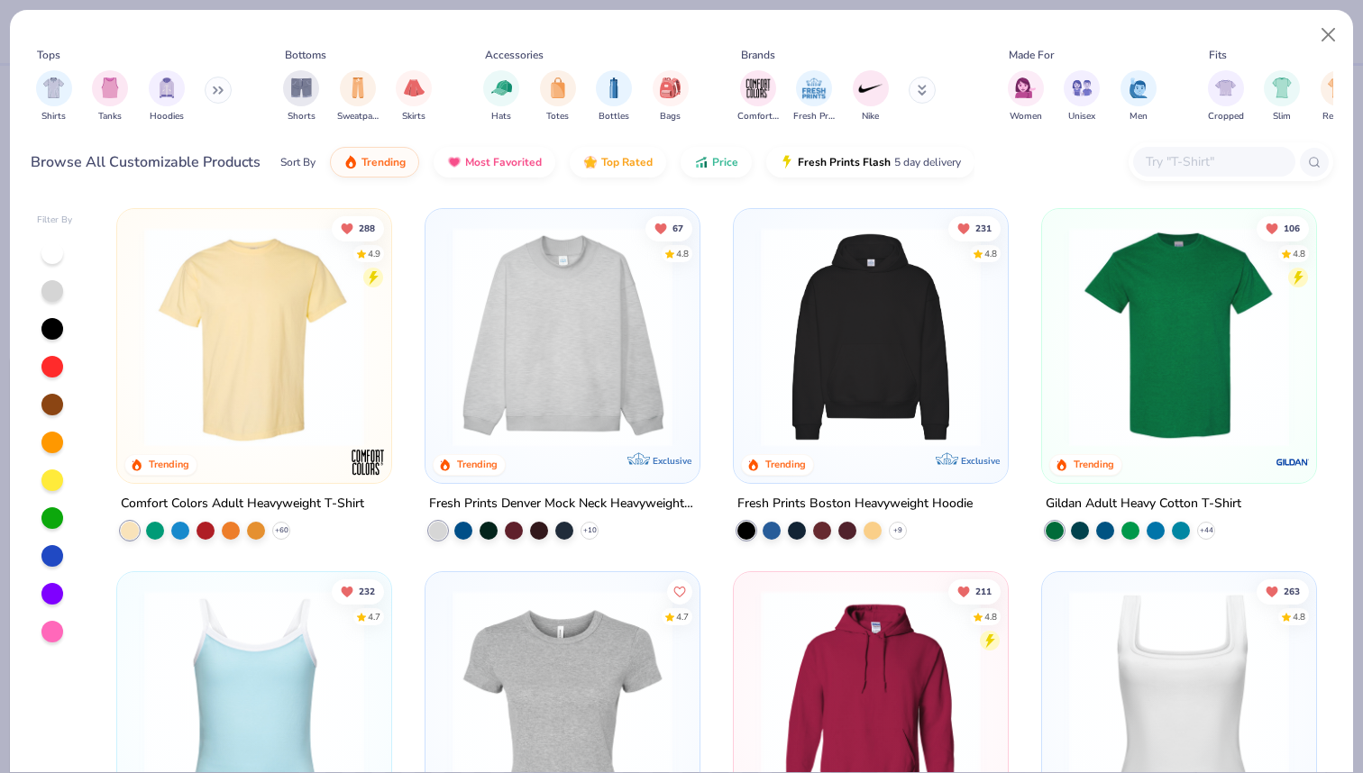
click at [1181, 161] on input "text" at bounding box center [1213, 161] width 139 height 21
click at [149, 94] on div "filter for Hoodies" at bounding box center [167, 86] width 36 height 36
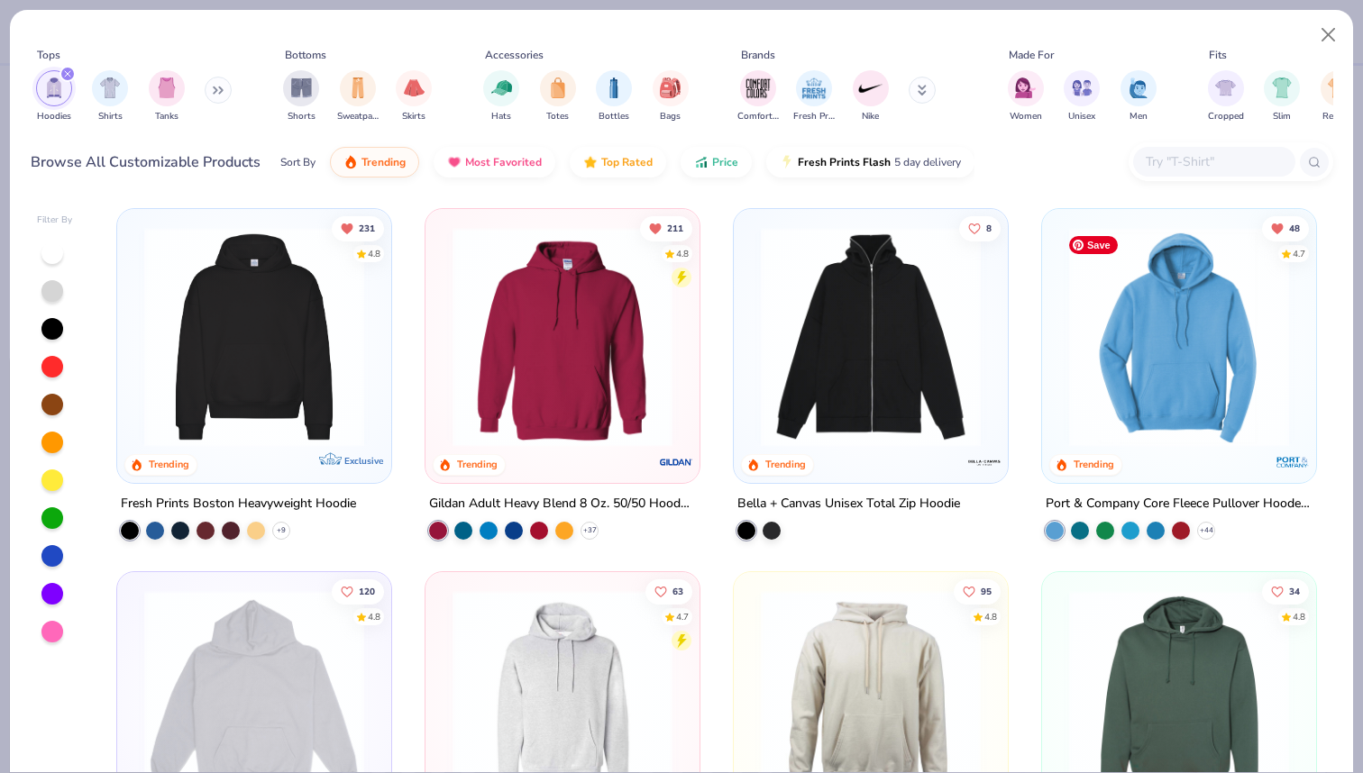
click at [1163, 354] on img at bounding box center [1179, 337] width 238 height 220
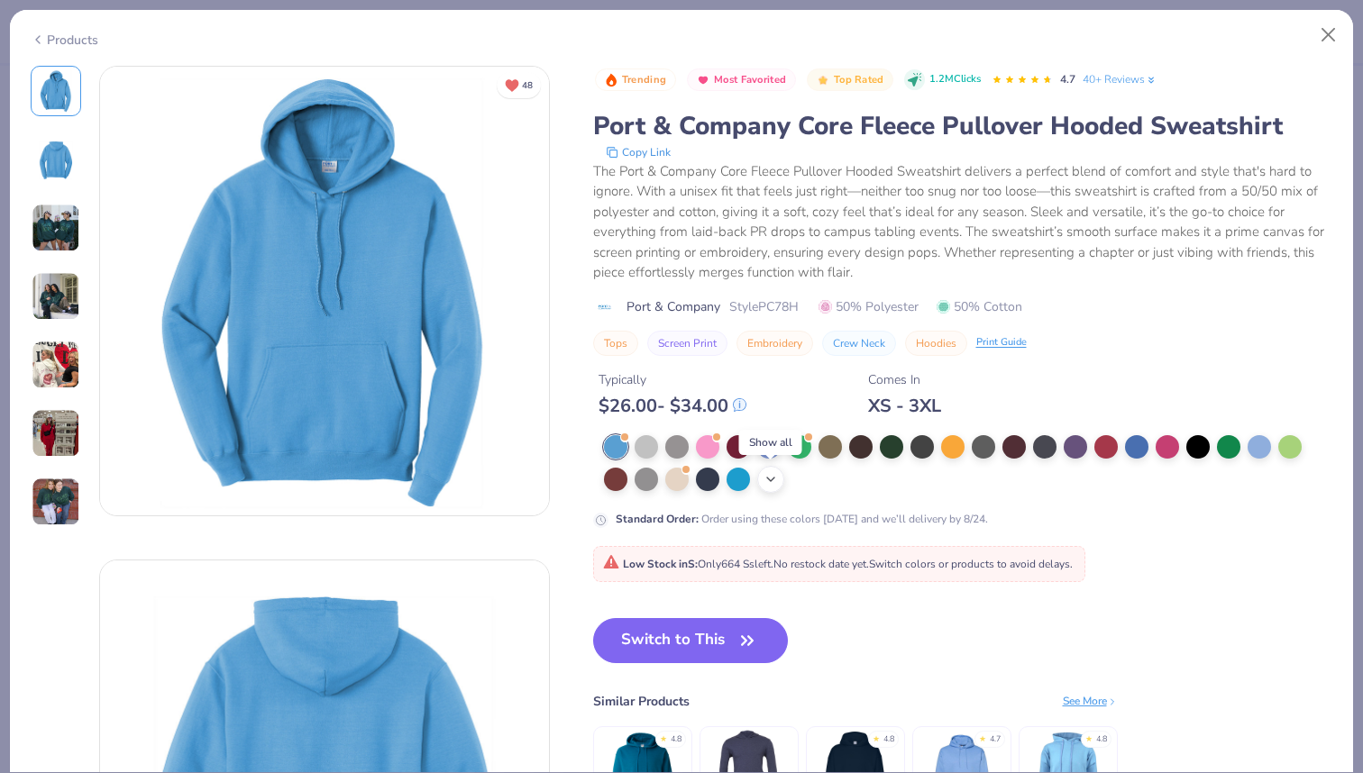
click at [774, 480] on icon at bounding box center [770, 479] width 14 height 14
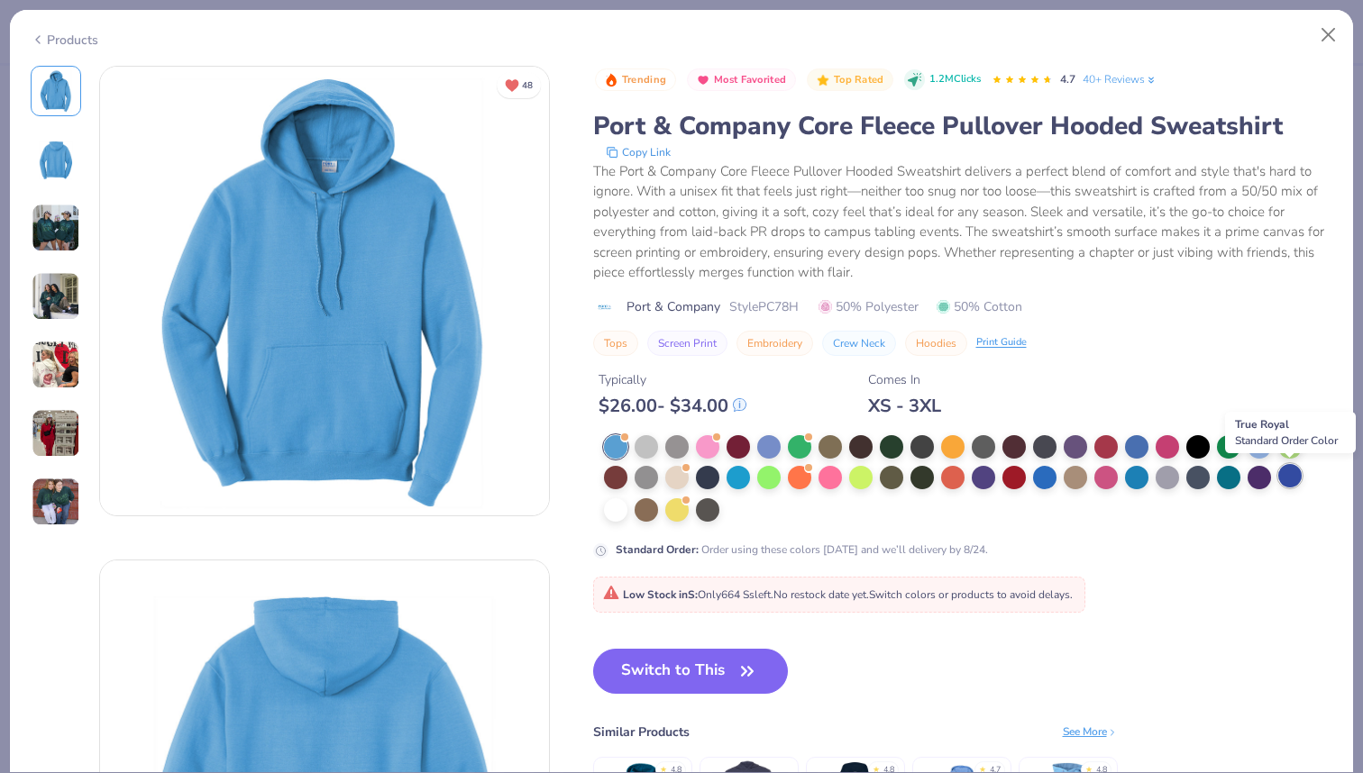
click at [1291, 477] on div at bounding box center [1289, 475] width 23 height 23
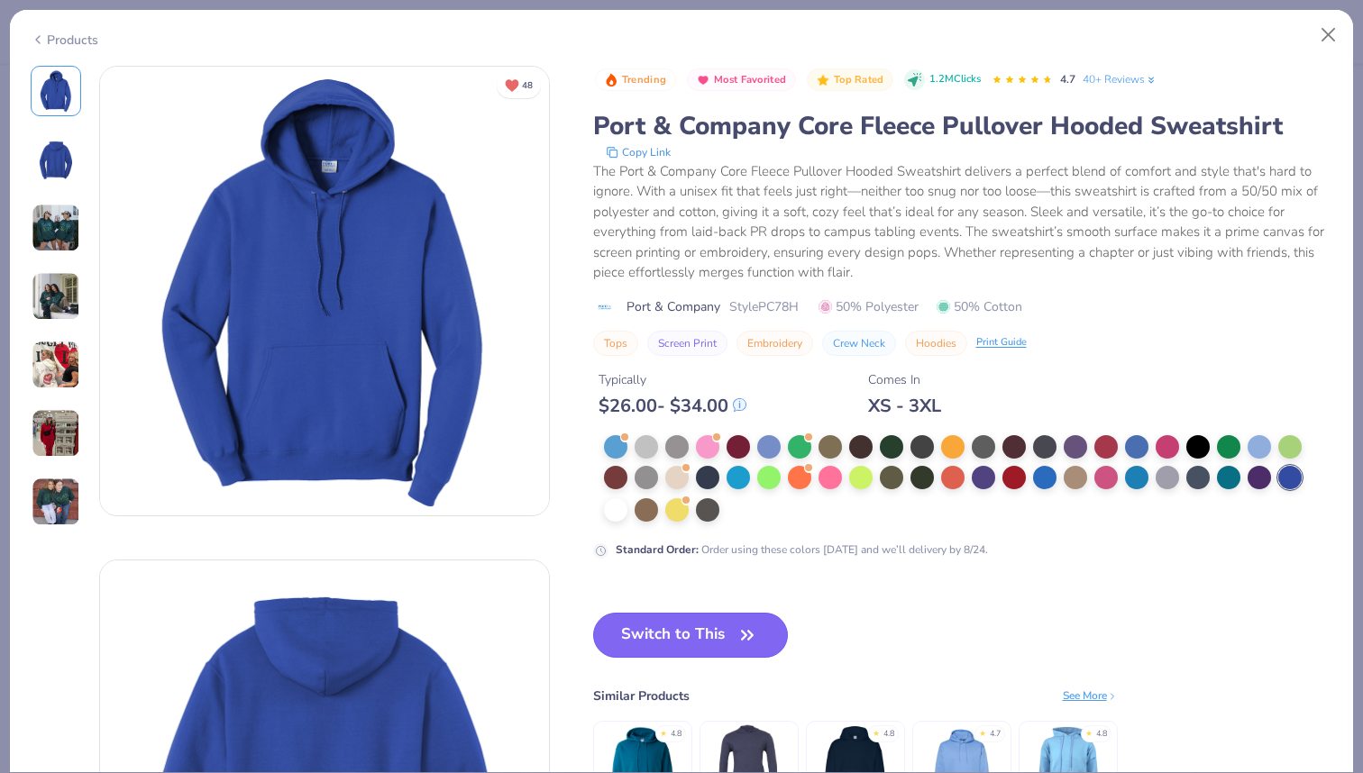
click at [668, 632] on button "Switch to This" at bounding box center [691, 635] width 196 height 45
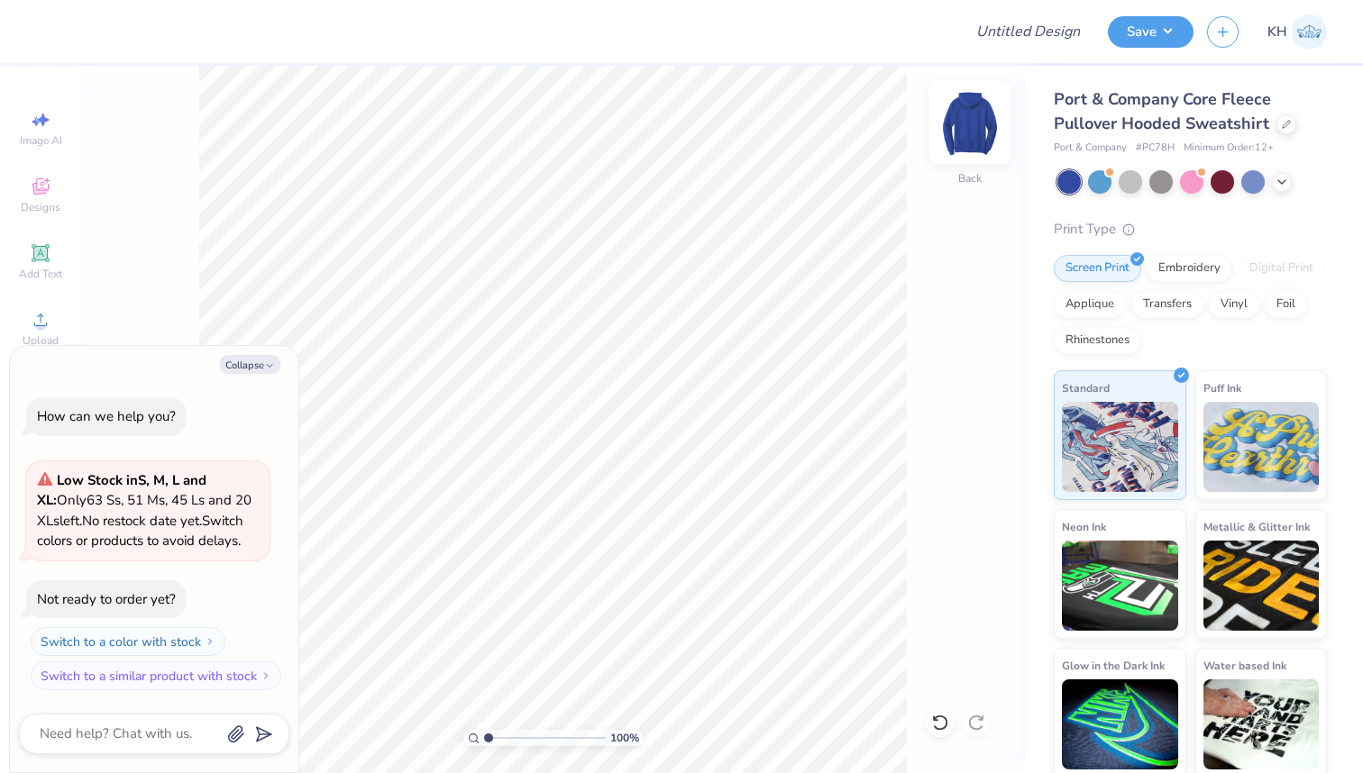
click at [963, 117] on img at bounding box center [970, 123] width 72 height 72
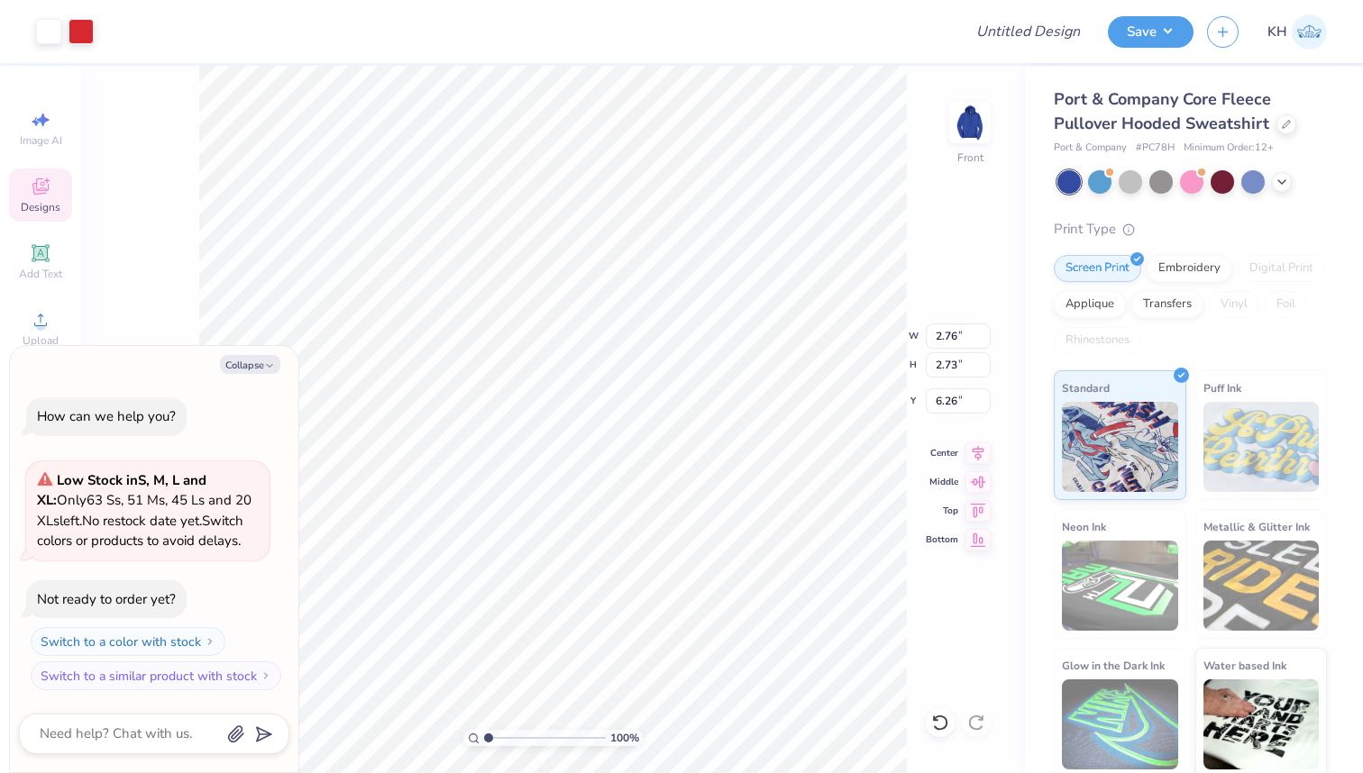
type textarea "x"
type input "11.22"
type input "11.08"
click at [977, 446] on icon at bounding box center [978, 450] width 12 height 15
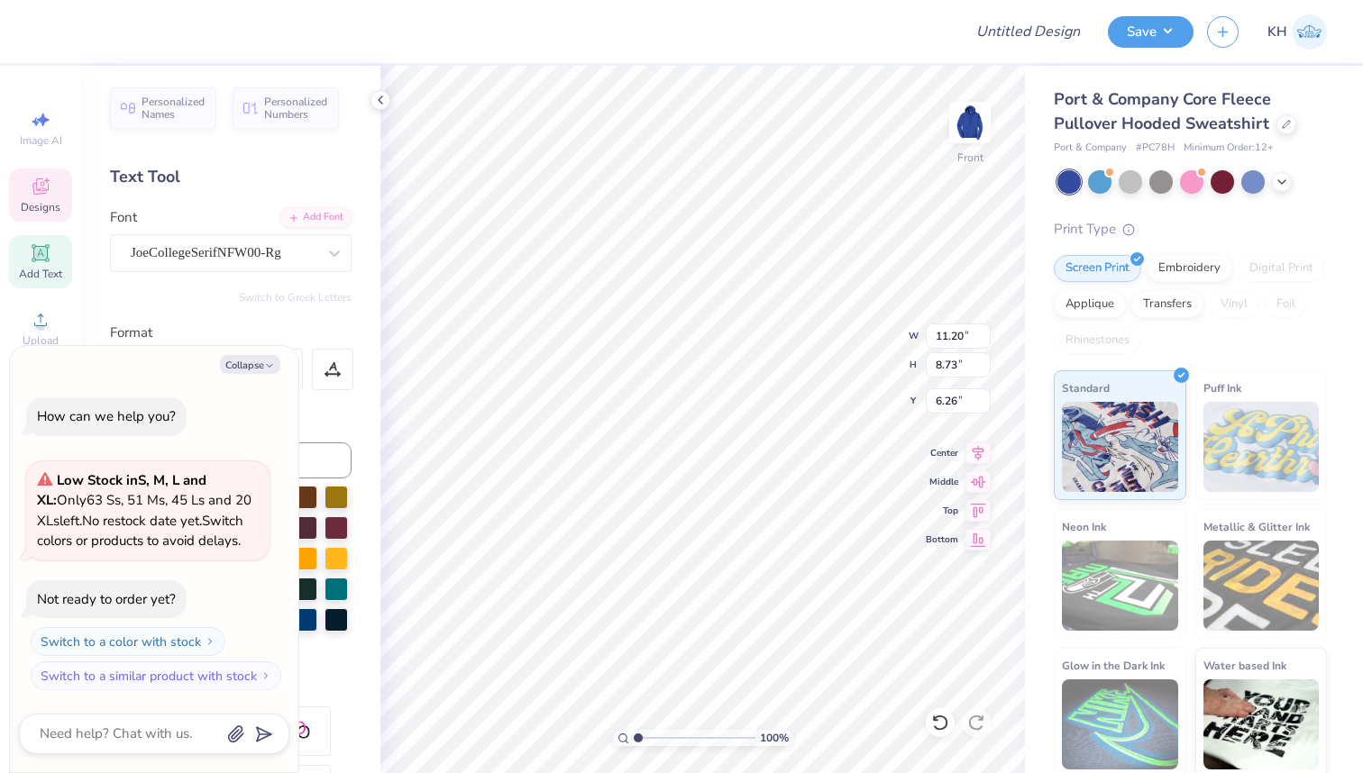
type textarea "x"
type textarea "4"
type textarea "x"
type textarea "44"
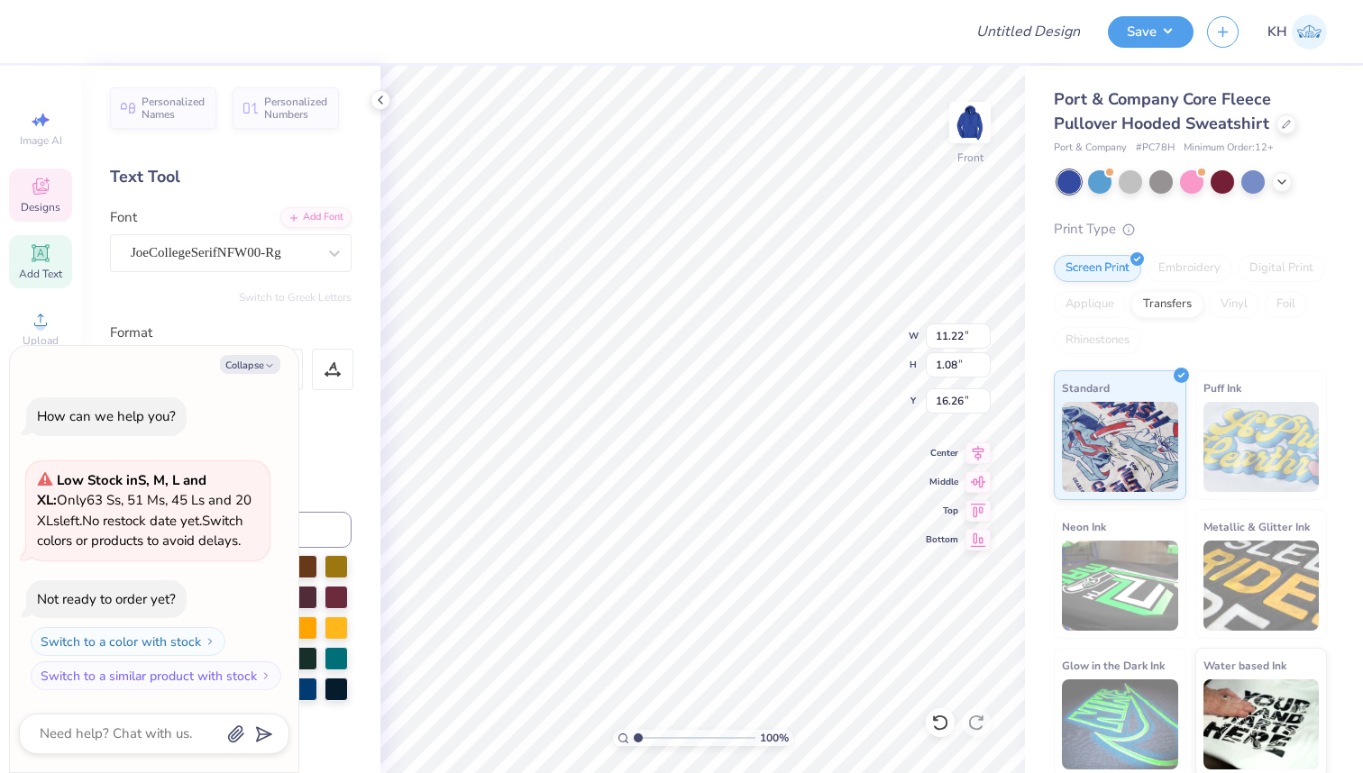
type textarea "x"
type textarea "GAMMA PHI"
type textarea "x"
type textarea "GAMMA PHI"
type textarea "x"
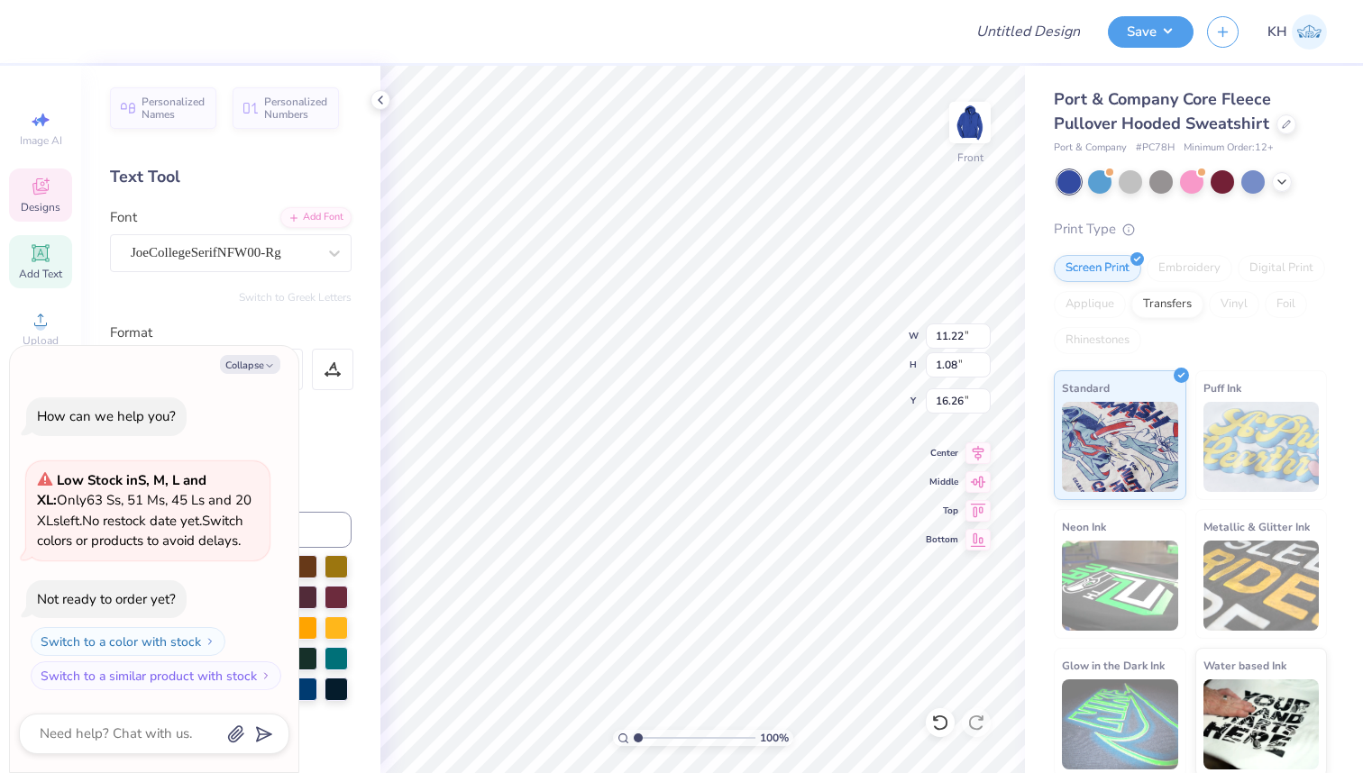
type textarea "GAMMA PH"
type textarea "x"
type textarea "GAMMA P"
type textarea "x"
type textarea "GAMMA"
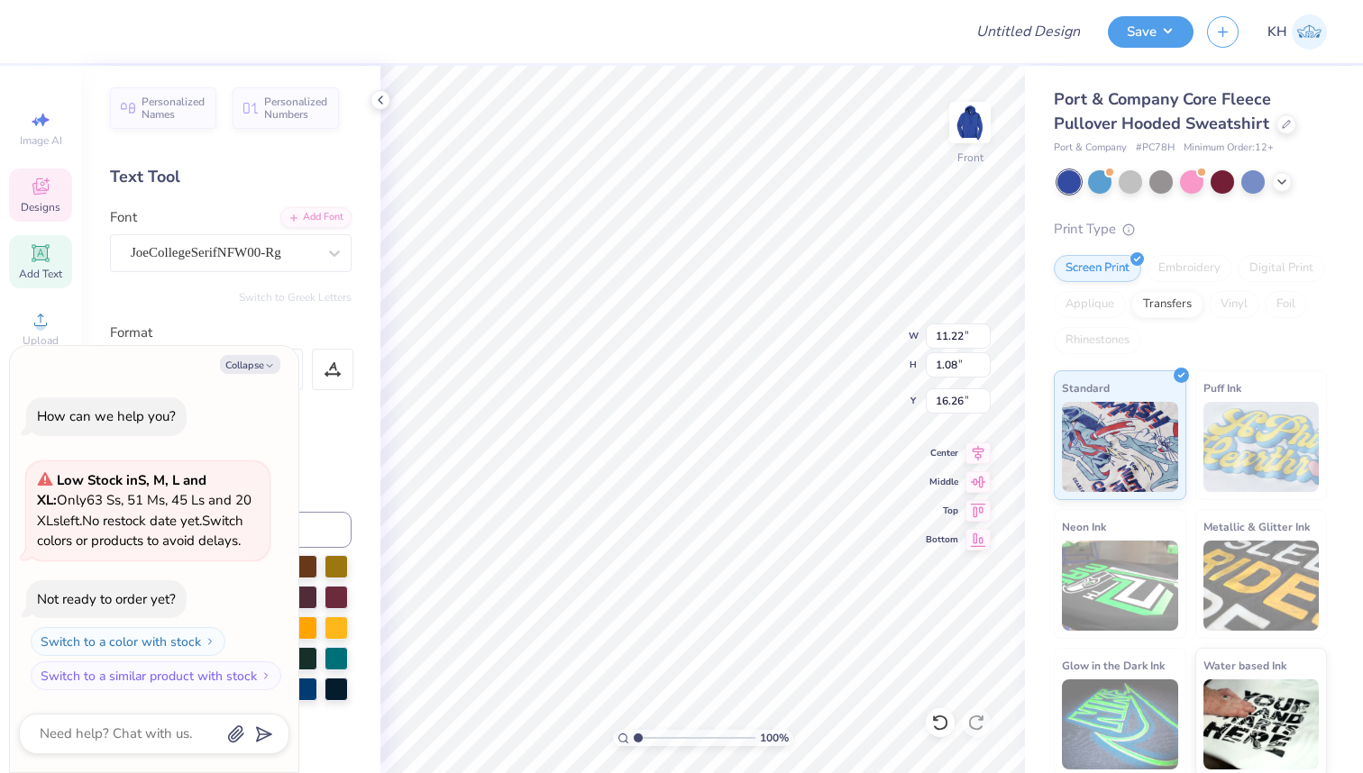
type textarea "x"
type textarea "GAMMA"
type textarea "x"
type textarea "GAMM"
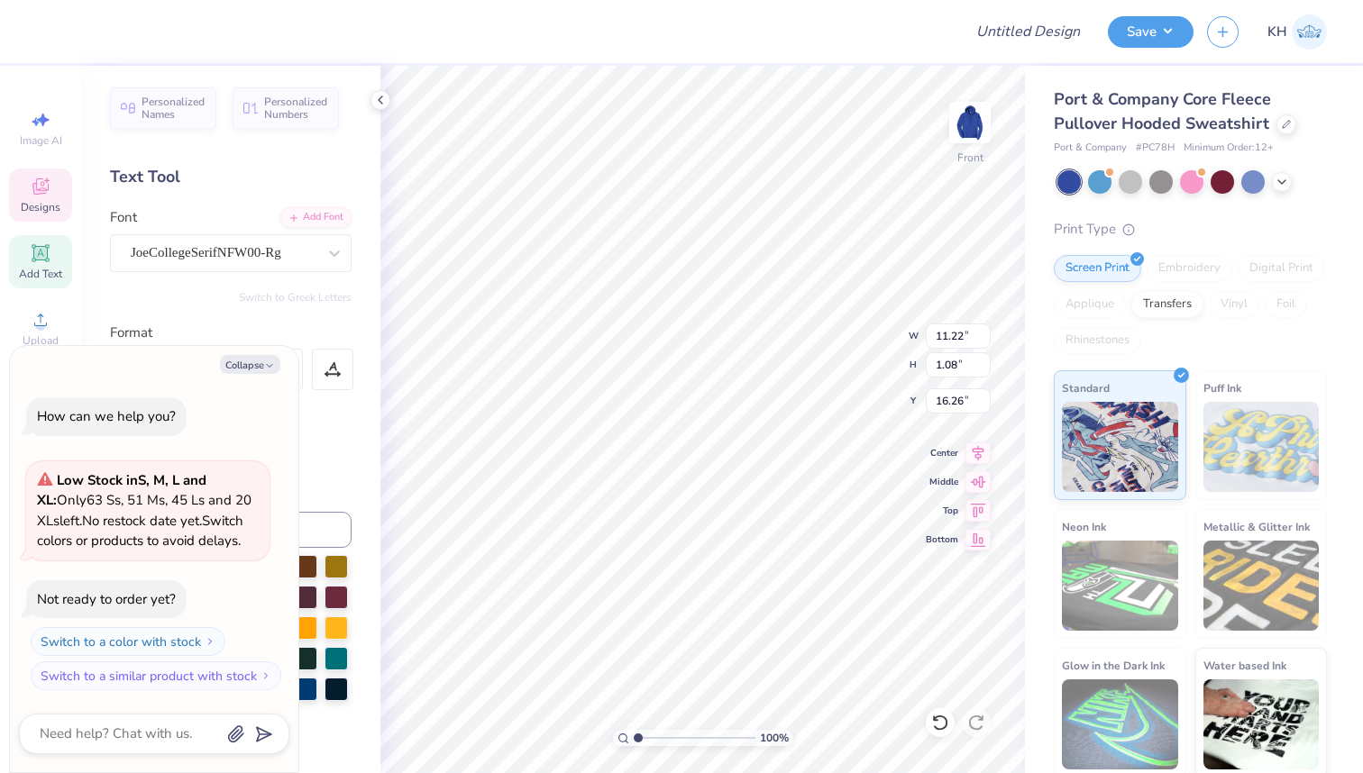
type textarea "x"
type textarea "GAM"
type textarea "x"
type textarea "GA"
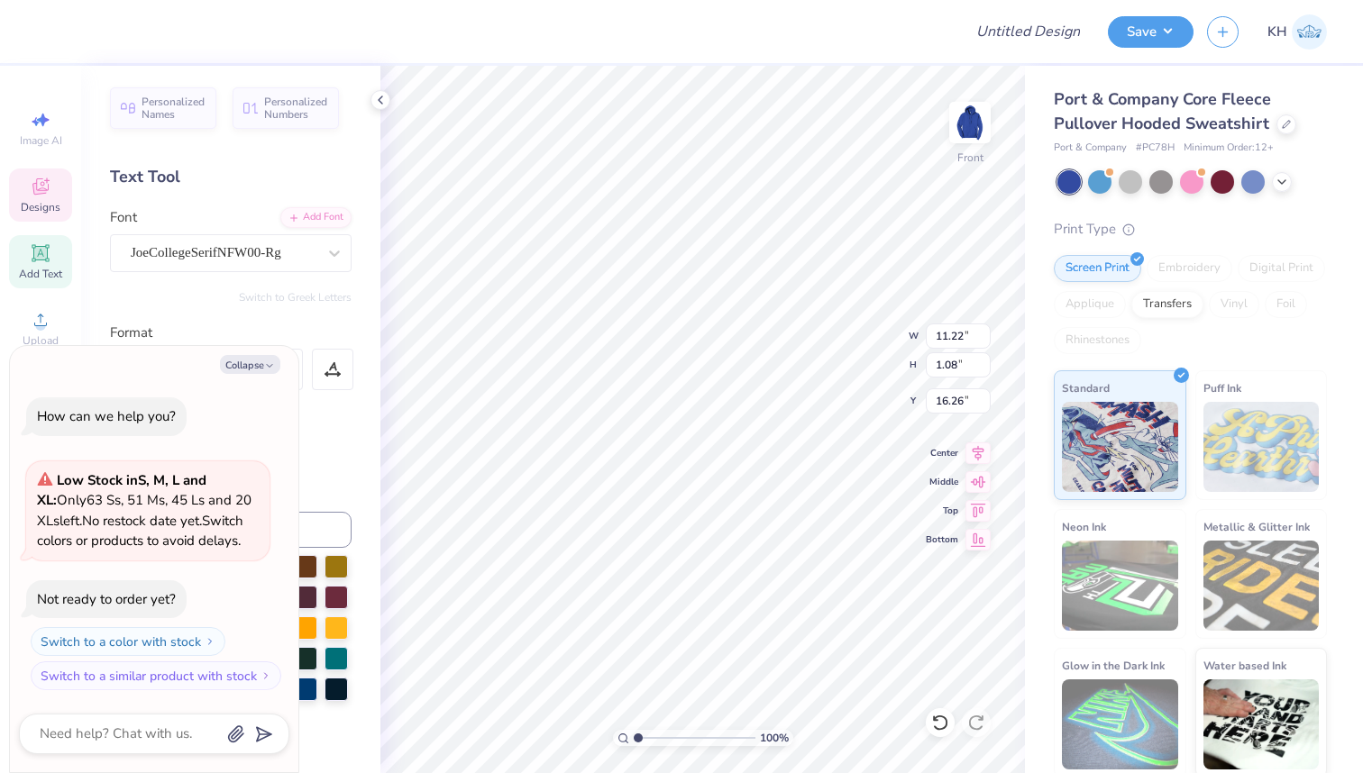
type textarea "x"
type textarea "G"
type textarea "x"
type textarea "B"
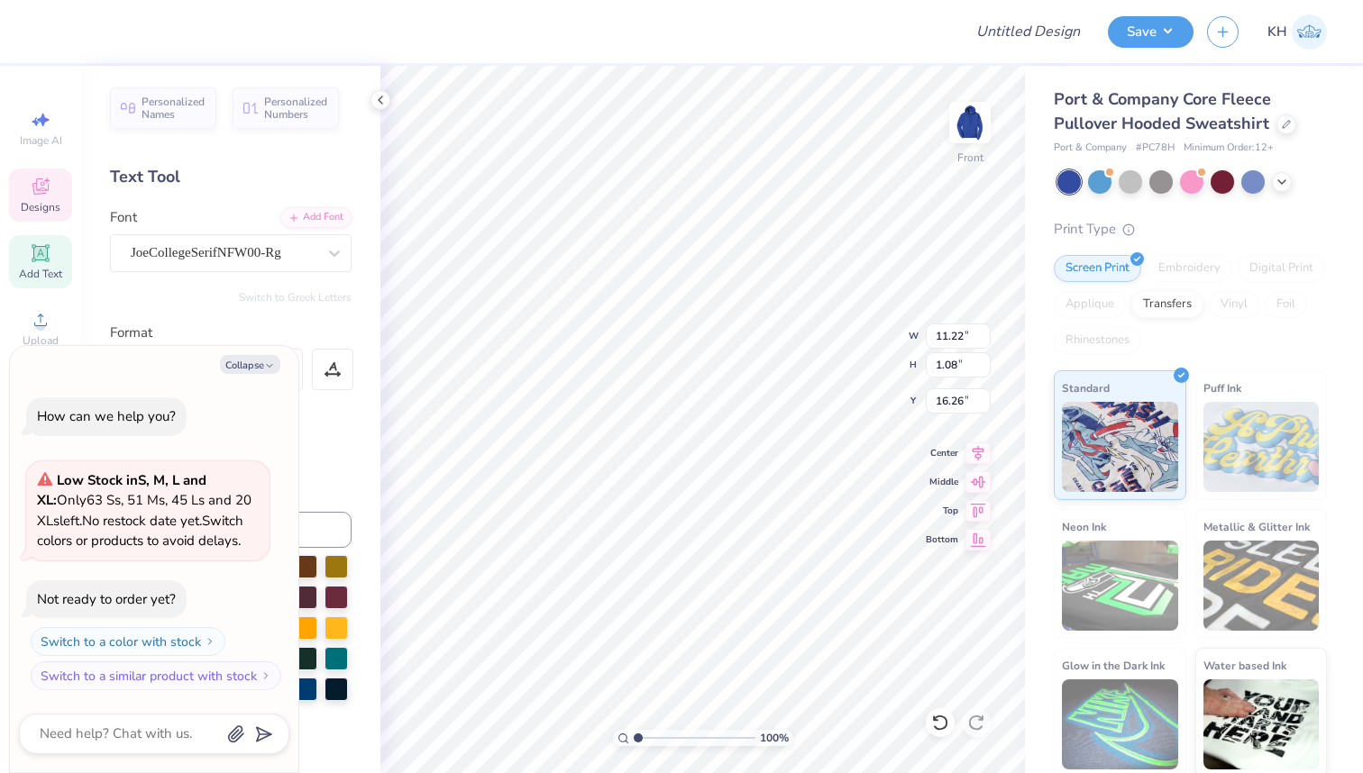
type textarea "x"
type textarea "Br"
type textarea "x"
type textarea "Bri"
type textarea "x"
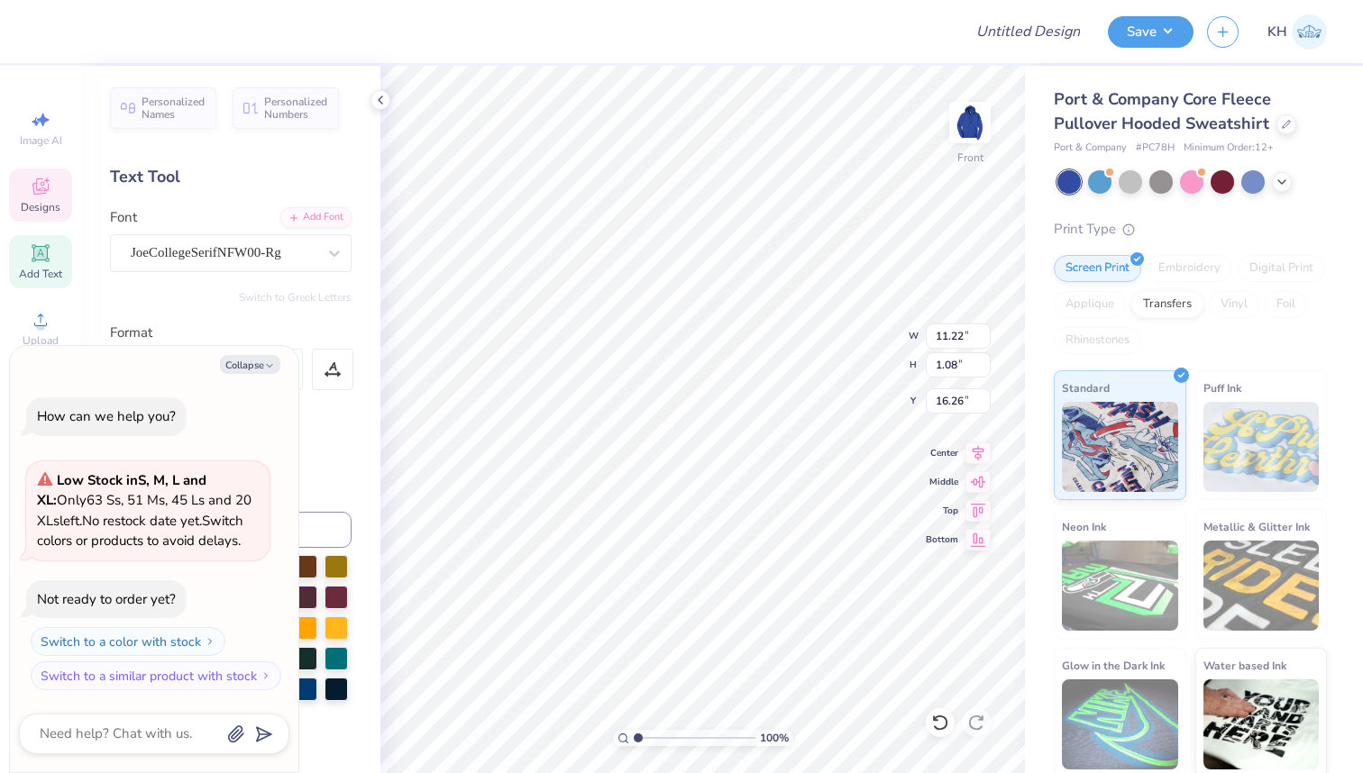
type textarea "Bria"
type textarea "x"
type textarea "Briar"
type textarea "x"
type textarea "Briar"
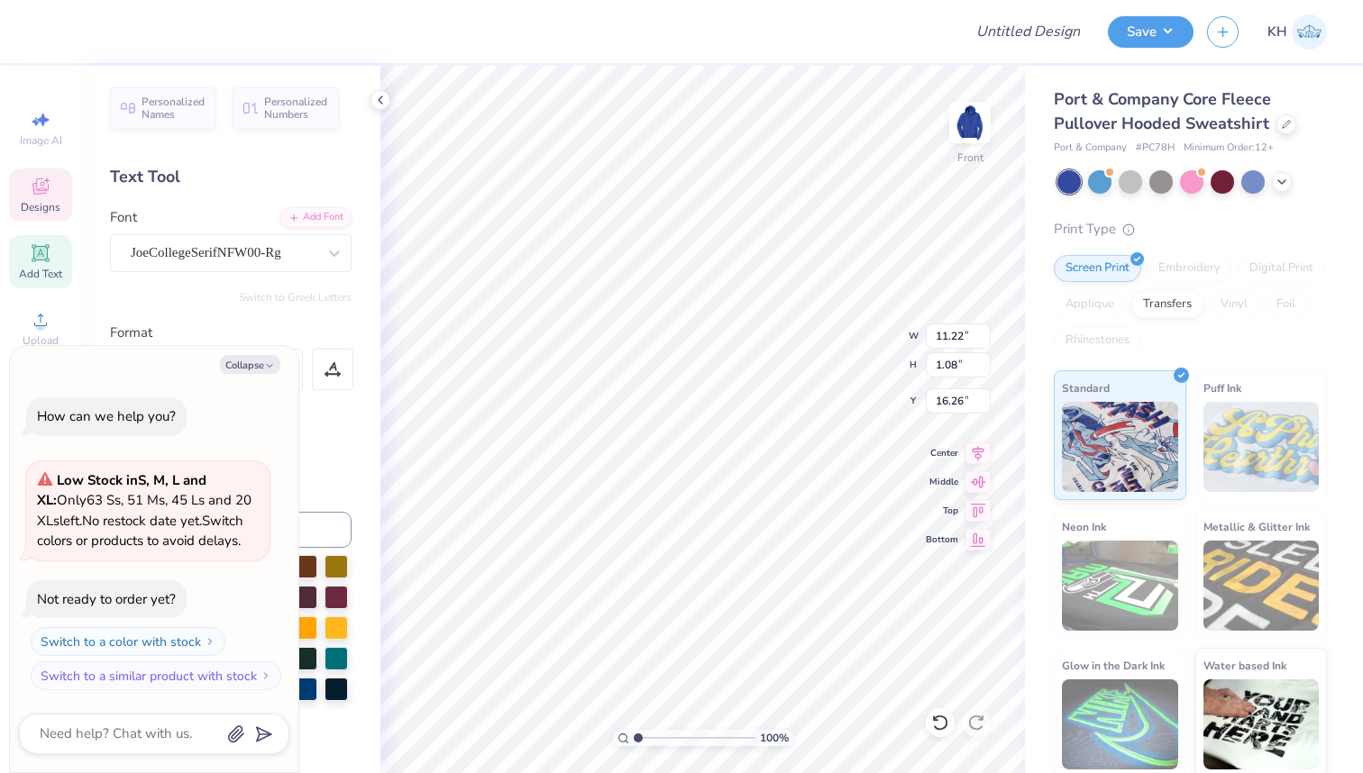
type textarea "x"
type textarea "Briar U"
type textarea "x"
type textarea "Briar Un"
type textarea "x"
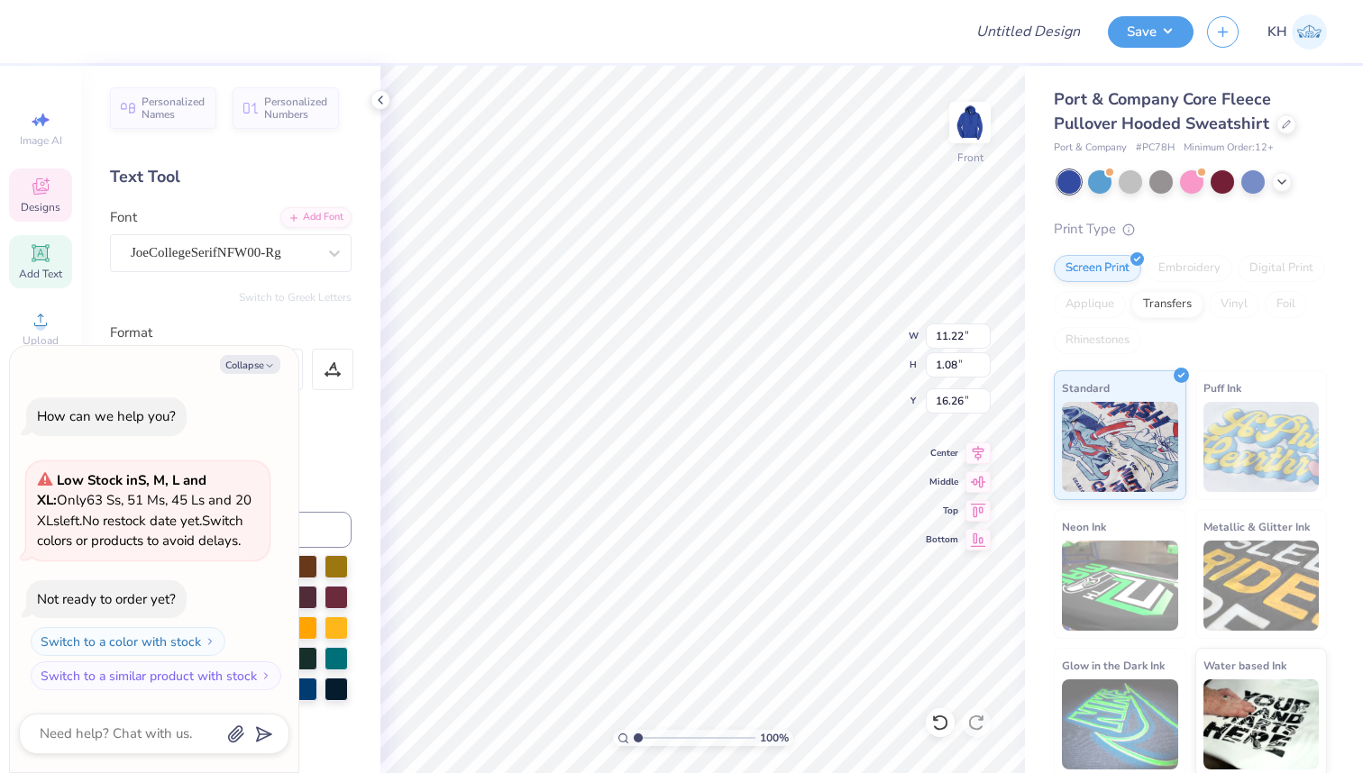
type textarea "Briar Uni"
type textarea "x"
type textarea "Briar Univ"
type textarea "x"
type textarea "Briar Unive"
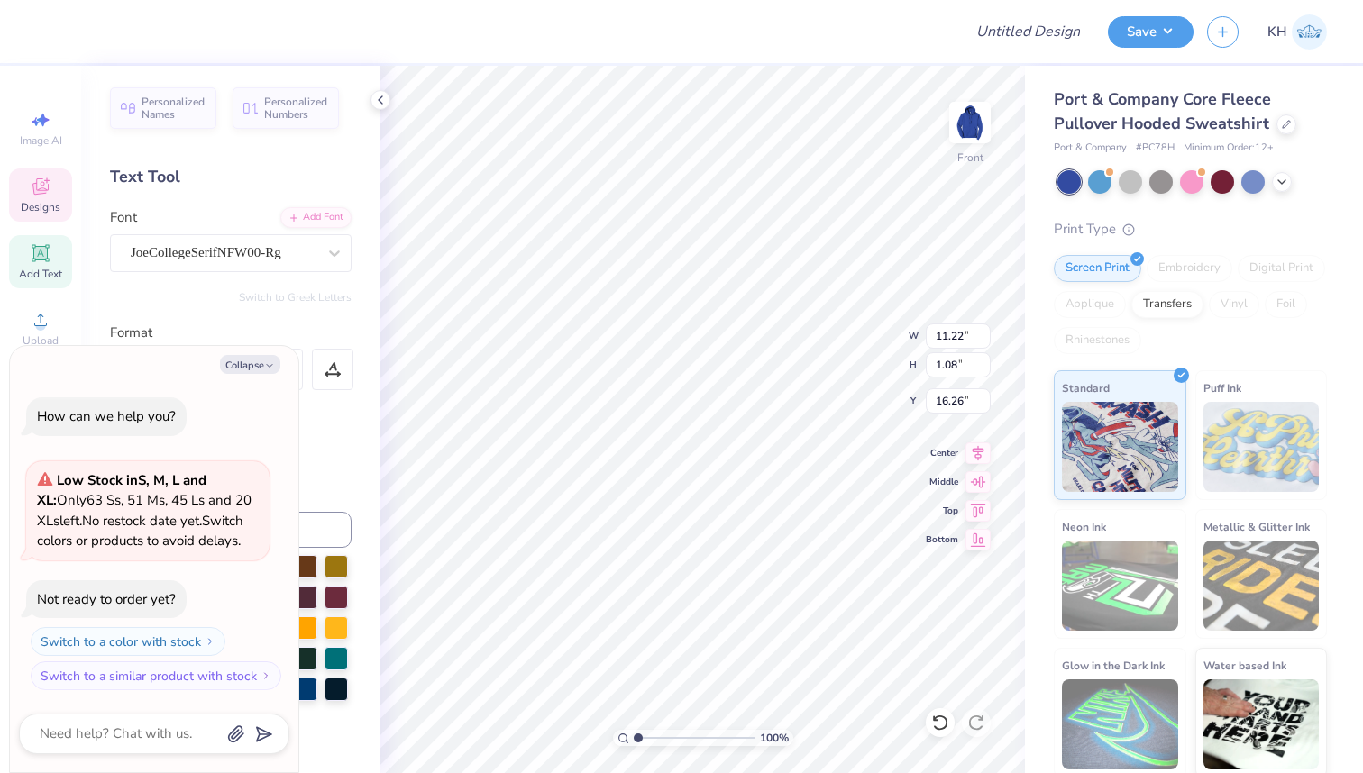
type textarea "x"
type textarea "Briar Univer"
type textarea "x"
type textarea "Briar Univers"
type textarea "x"
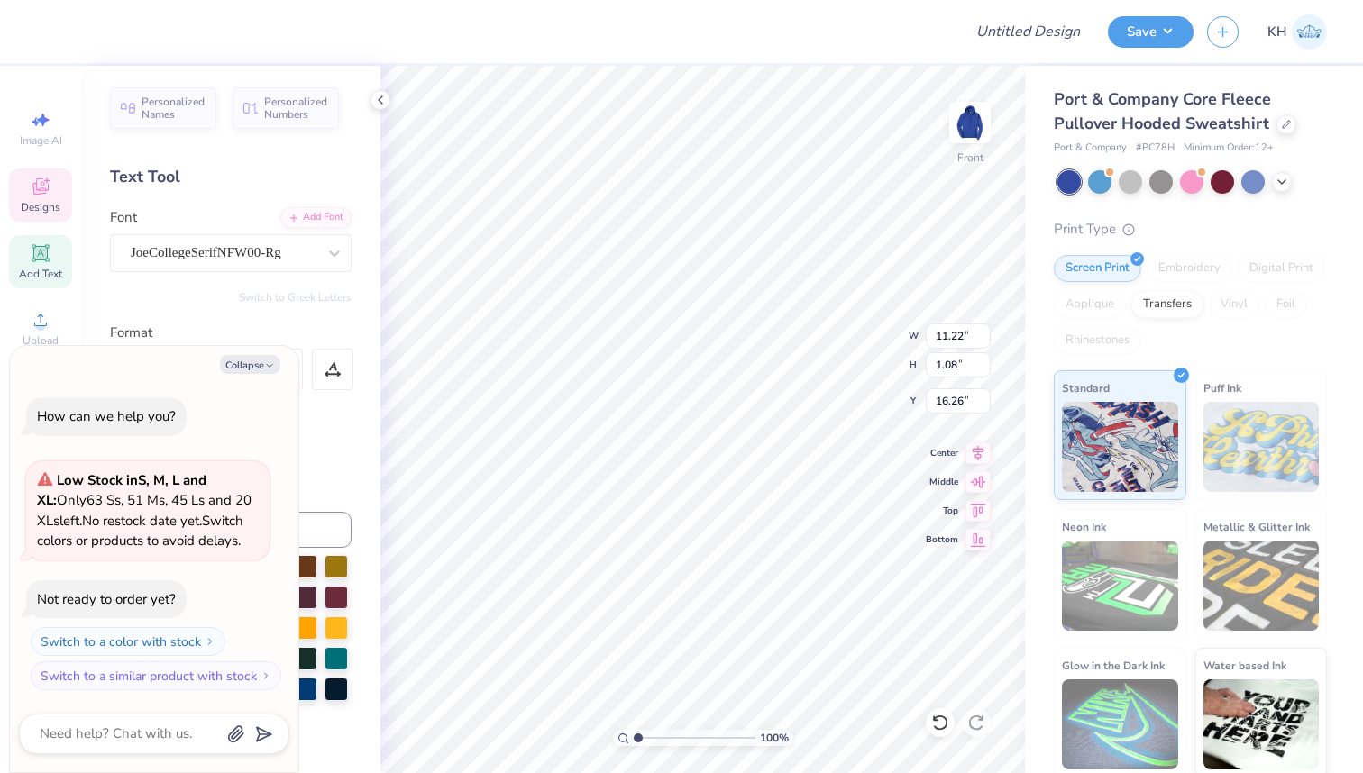
type textarea "Briar Universi"
type textarea "x"
type textarea "Briar Universit"
type textarea "x"
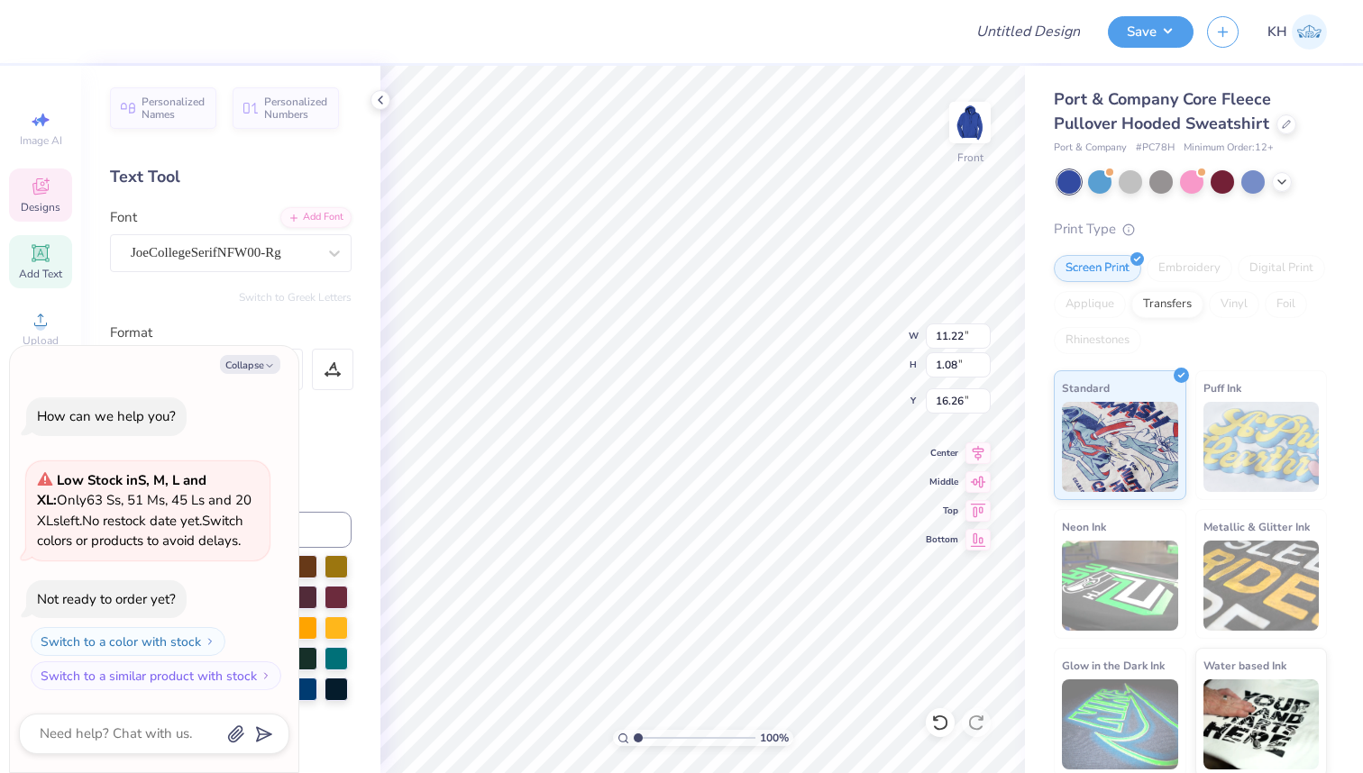
type textarea "Briar University"
type textarea "x"
